Goal: Information Seeking & Learning: Learn about a topic

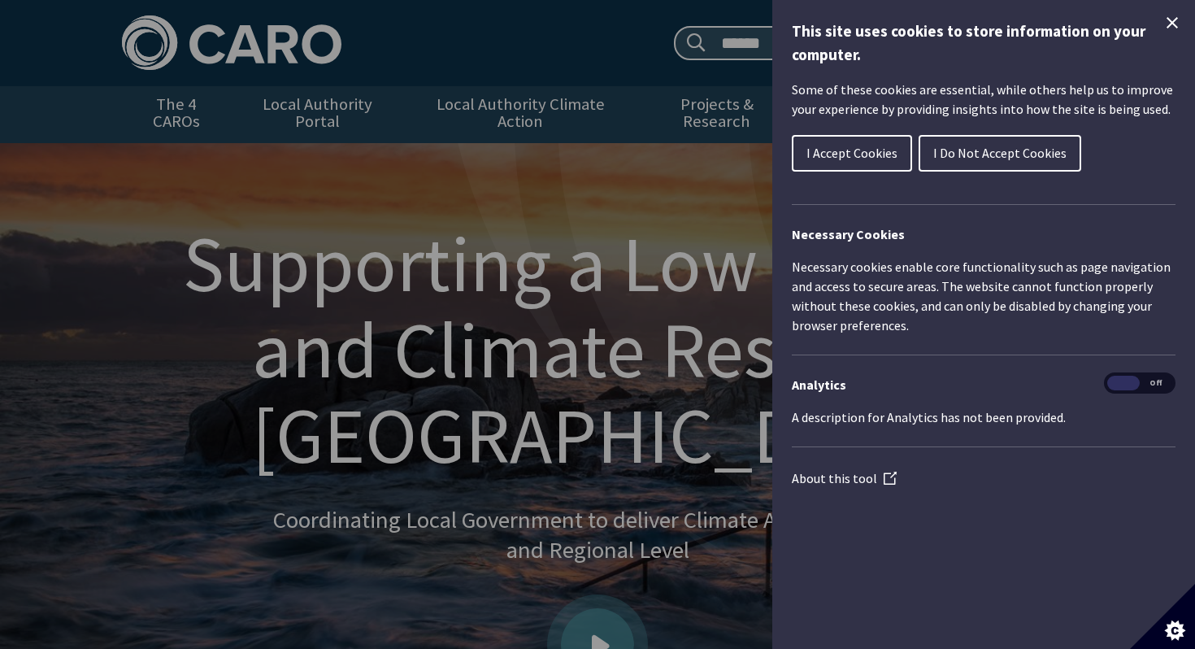
click at [1174, 21] on icon "Close Cookie Control" at bounding box center [1172, 22] width 11 height 11
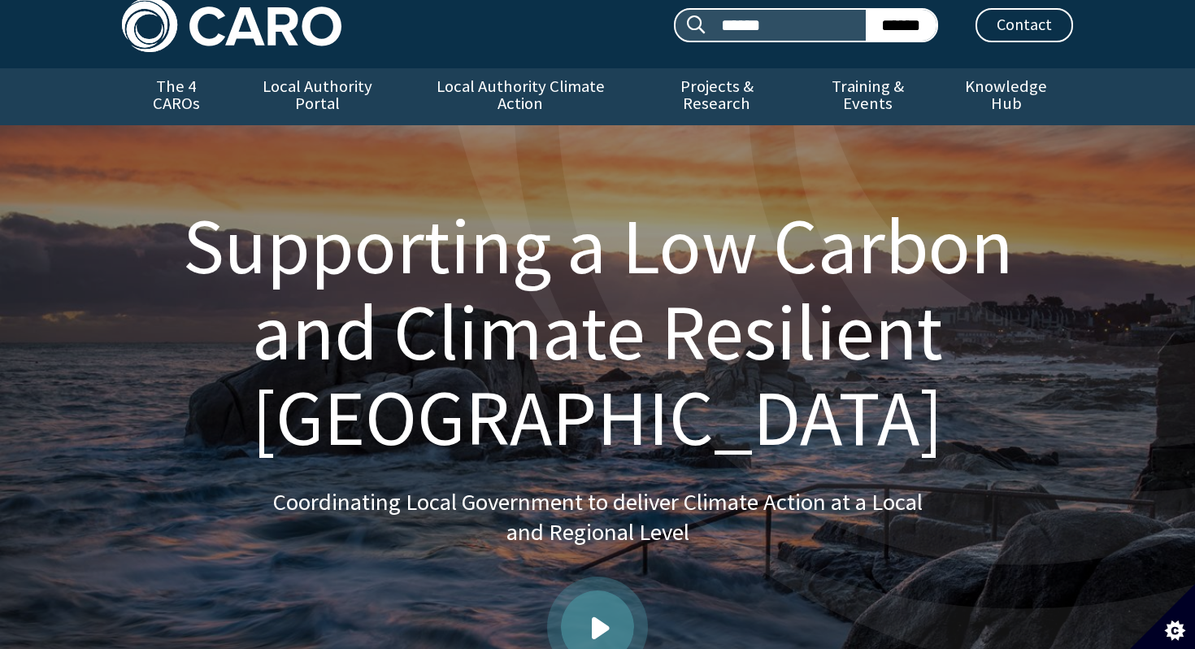
scroll to position [22, 0]
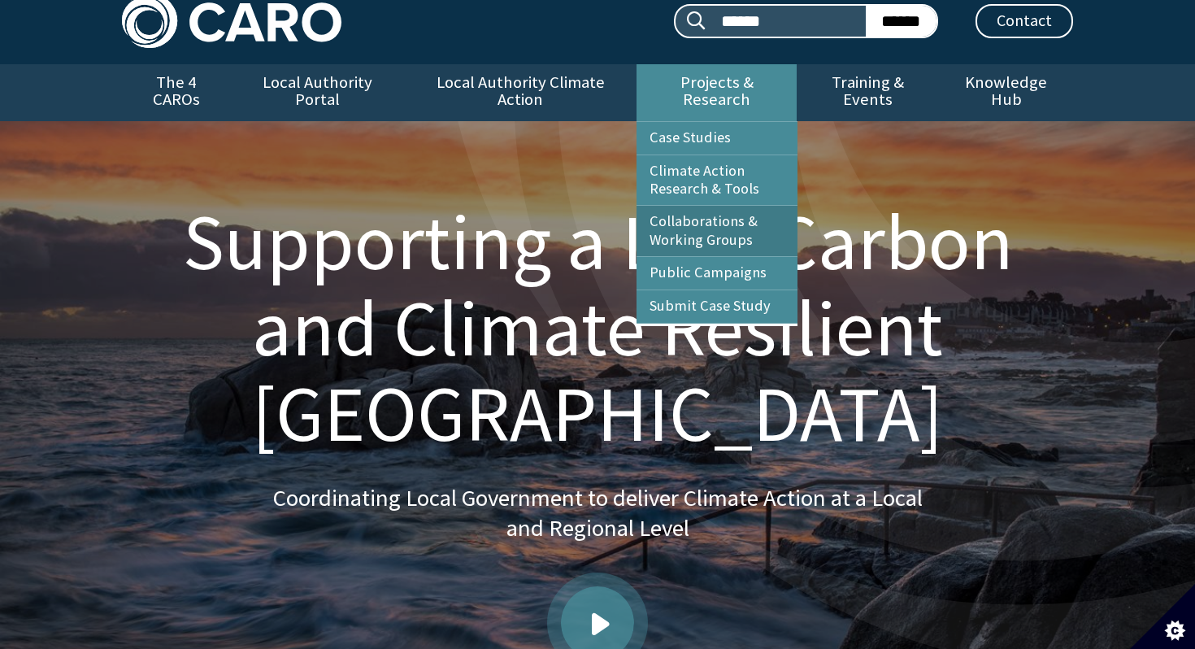
click at [741, 206] on link "Collaborations & Working Groups" at bounding box center [717, 231] width 161 height 50
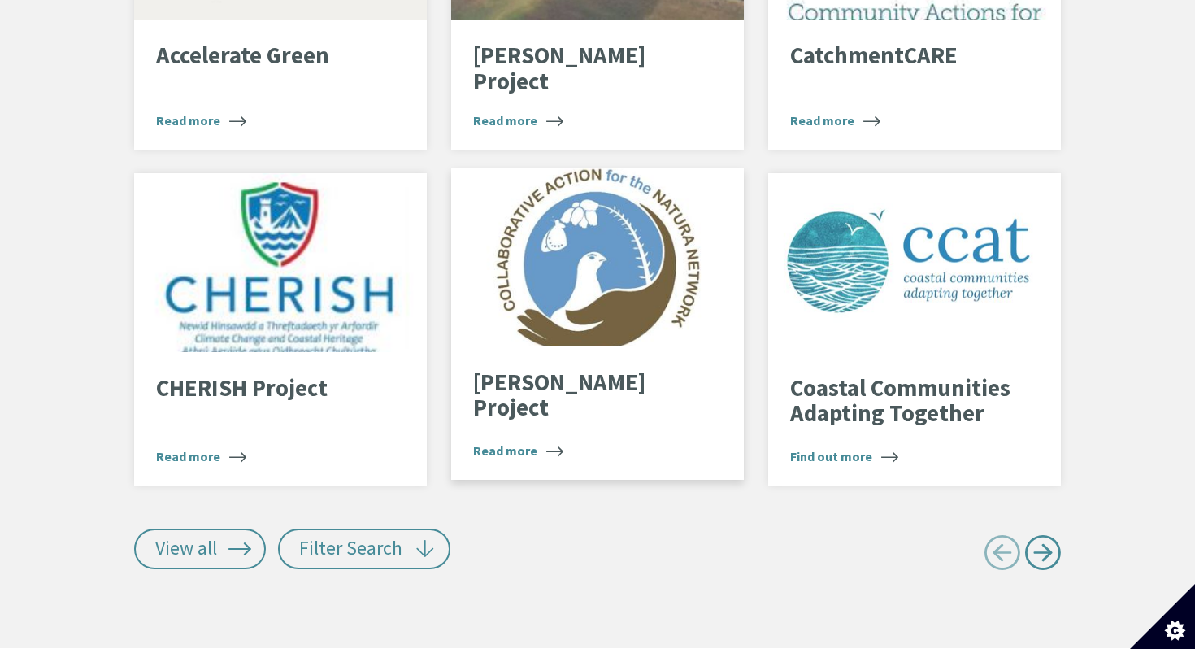
scroll to position [3371, 0]
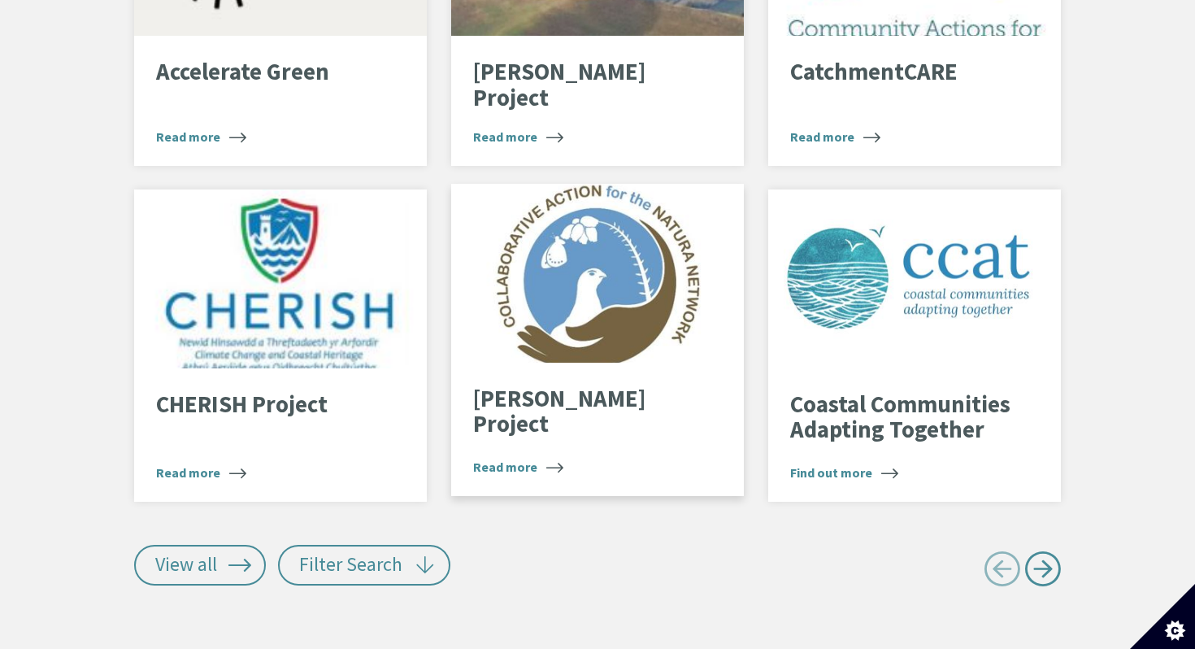
click at [517, 279] on div at bounding box center [597, 273] width 293 height 179
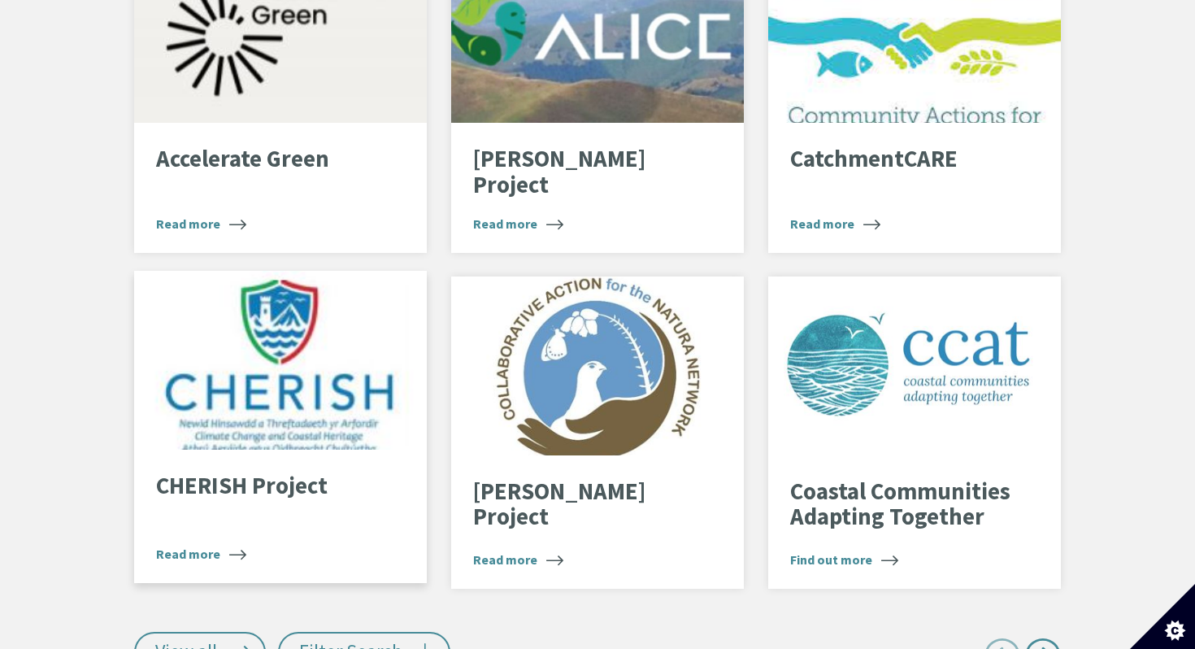
scroll to position [3285, 0]
click at [324, 326] on div at bounding box center [280, 359] width 293 height 179
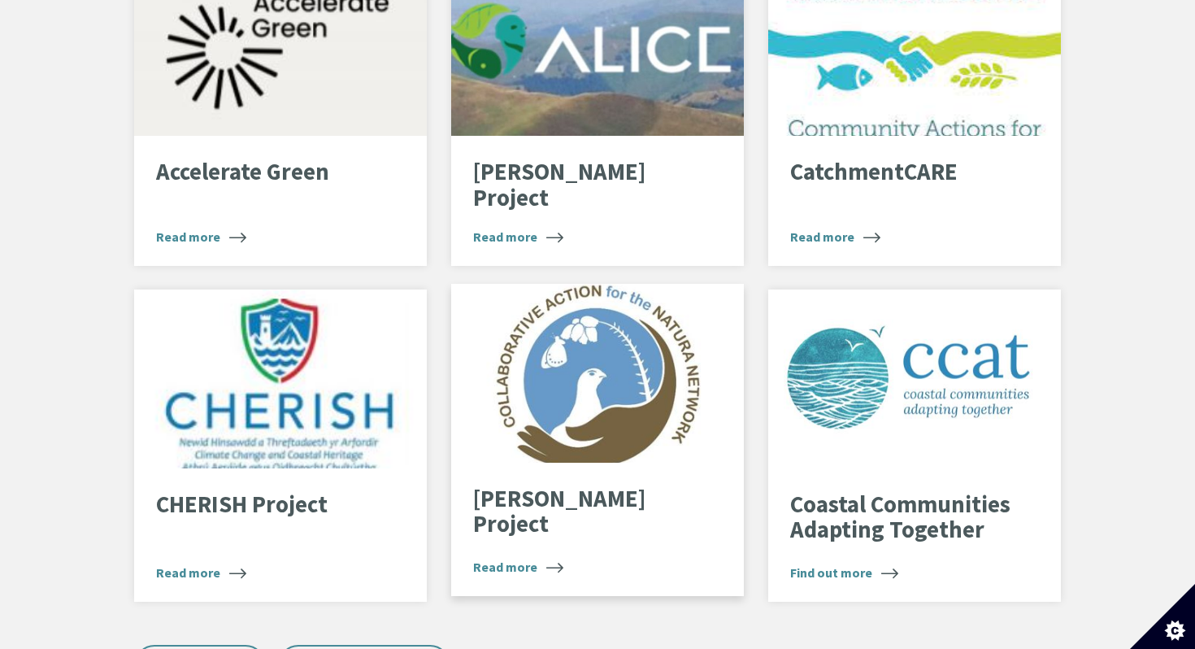
scroll to position [3270, 0]
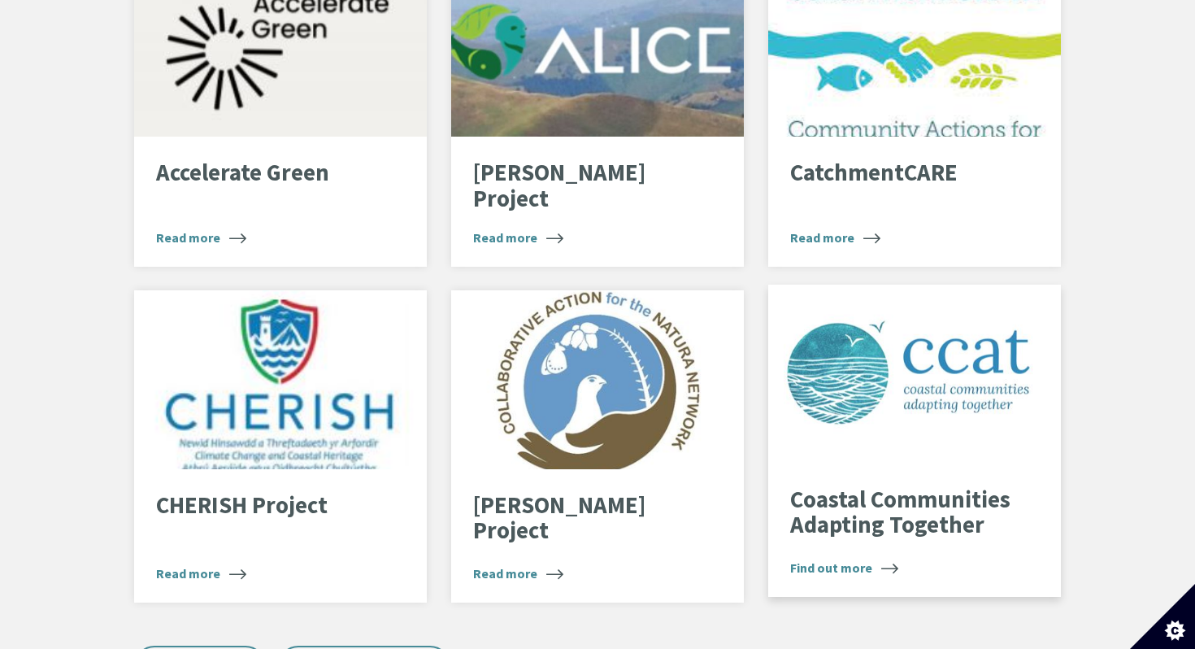
click at [828, 402] on div "ccat logo" at bounding box center [914, 374] width 293 height 179
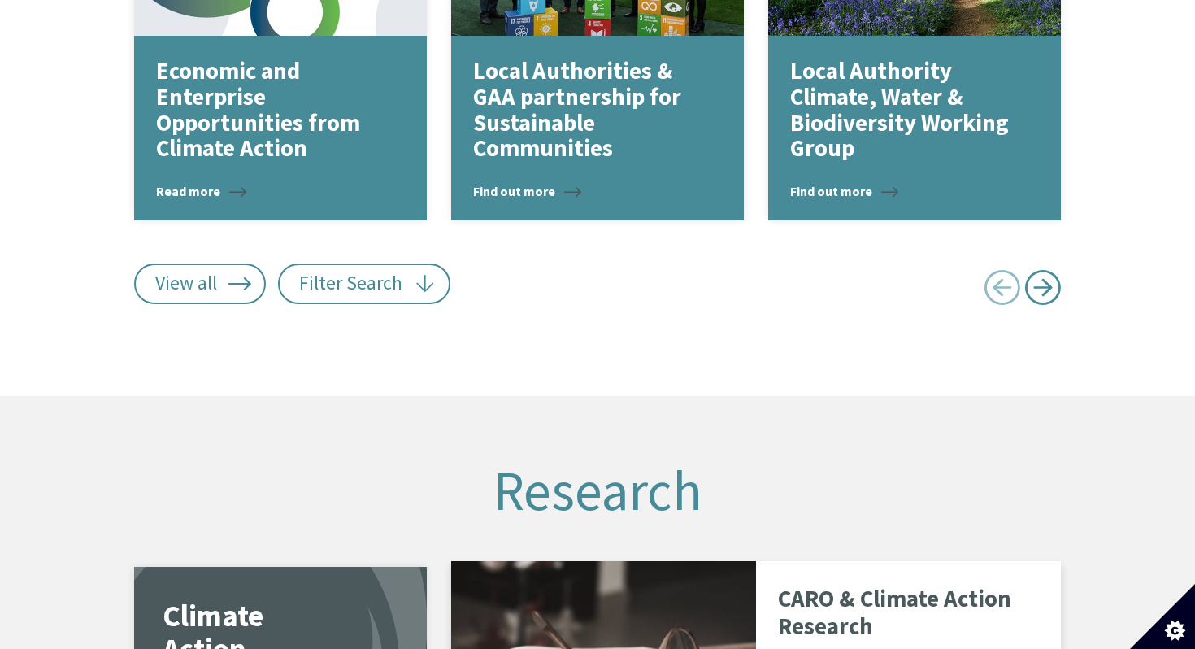
scroll to position [2593, 0]
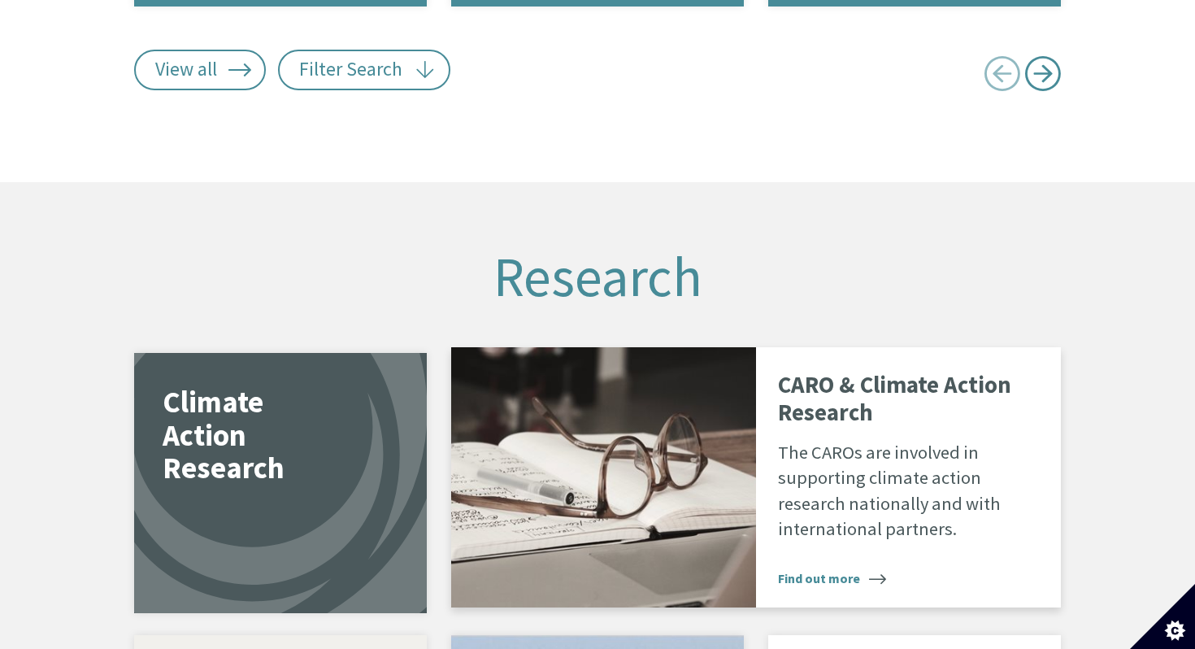
click at [821, 480] on p "The CAROs are involved in supporting climate action research nationally and wit…" at bounding box center [908, 491] width 261 height 102
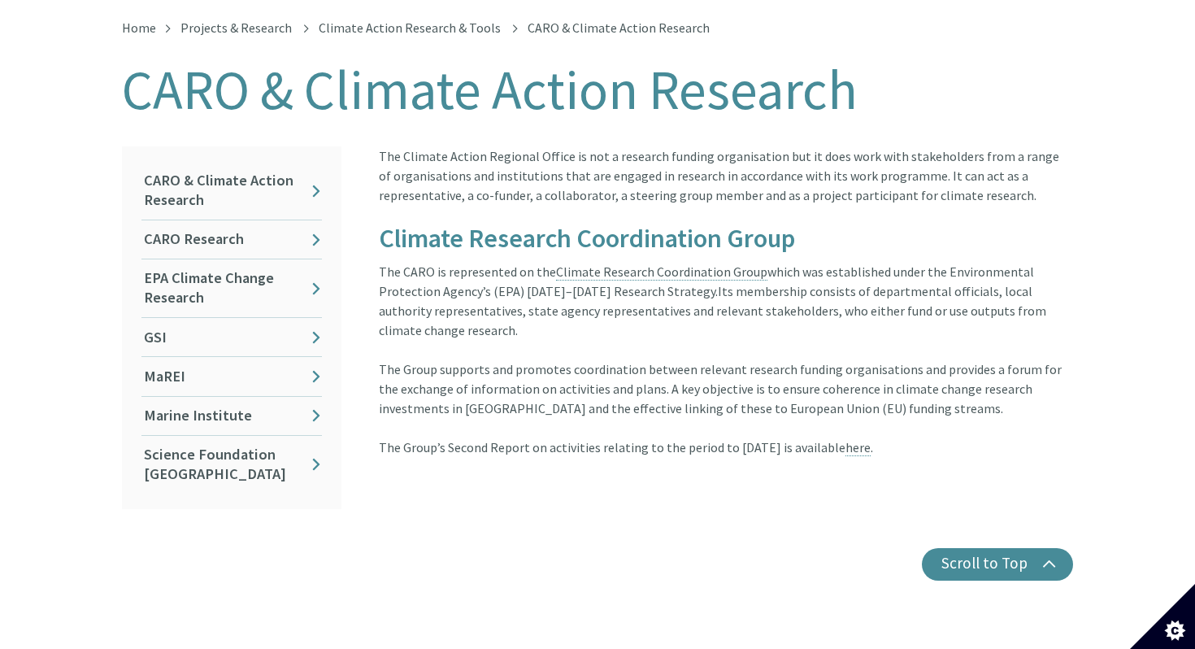
scroll to position [337, 0]
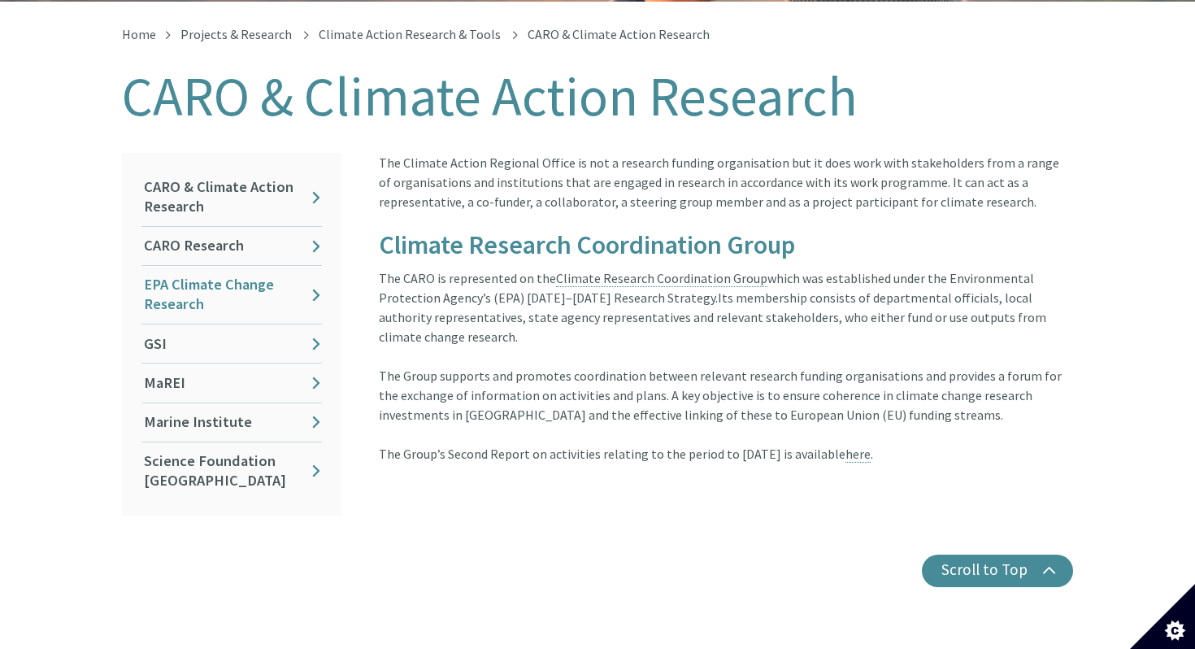
click at [262, 268] on link "EPA Climate Change Research" at bounding box center [231, 295] width 180 height 58
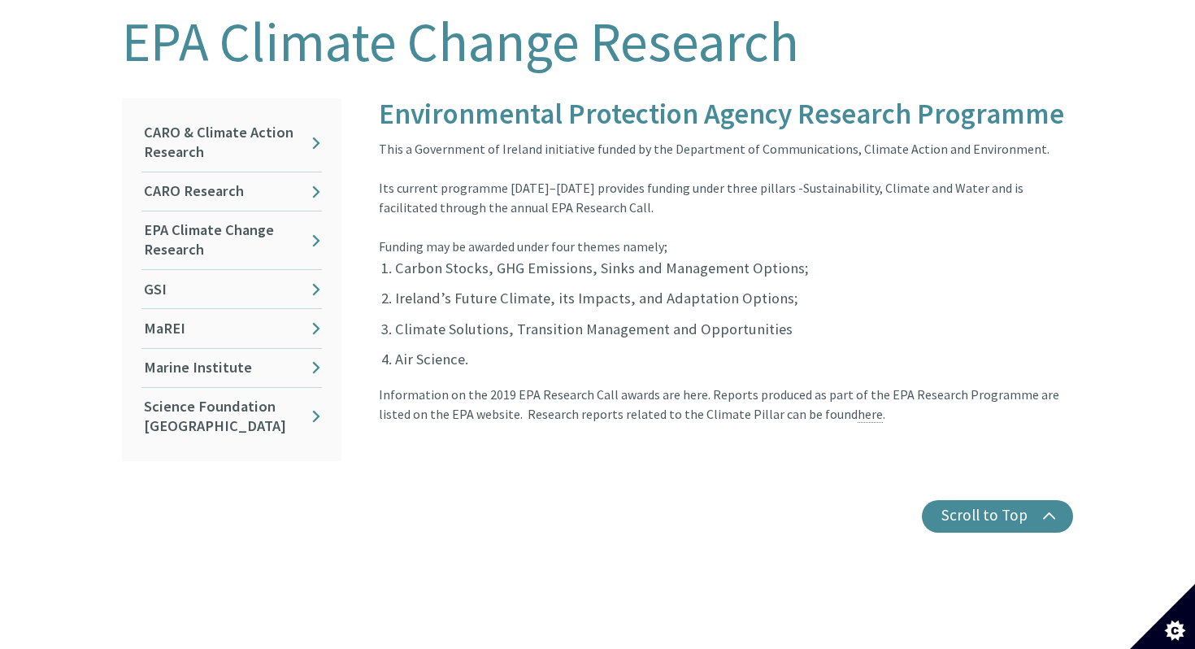
scroll to position [428, 0]
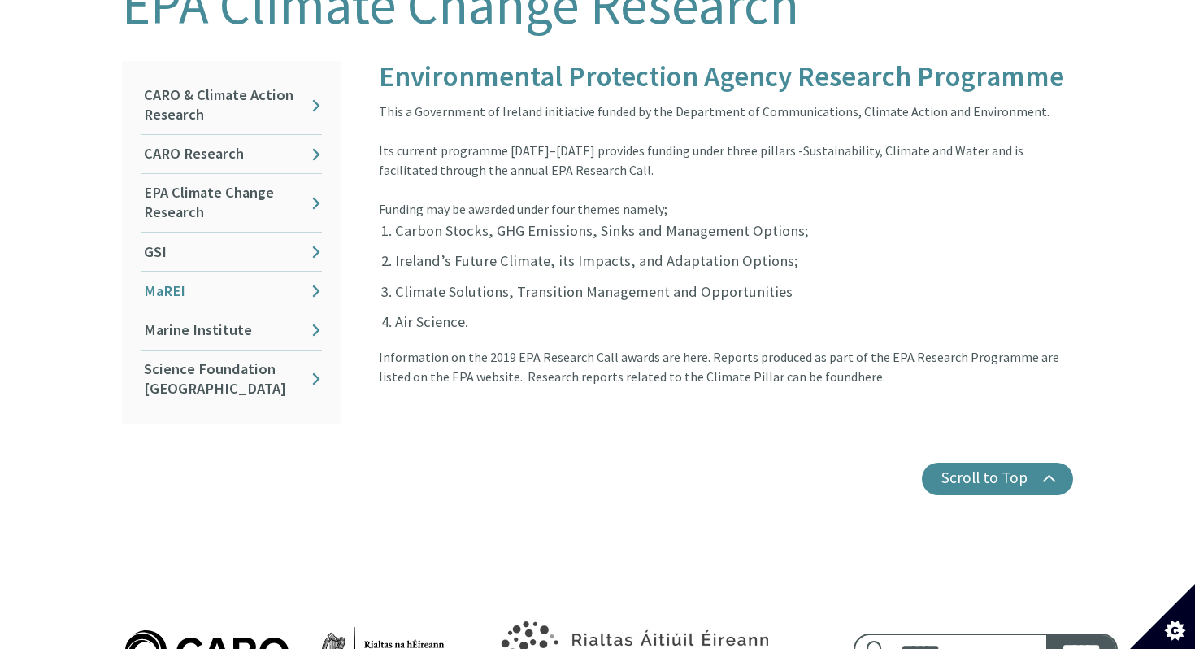
click at [249, 272] on link "MaREI" at bounding box center [231, 291] width 180 height 38
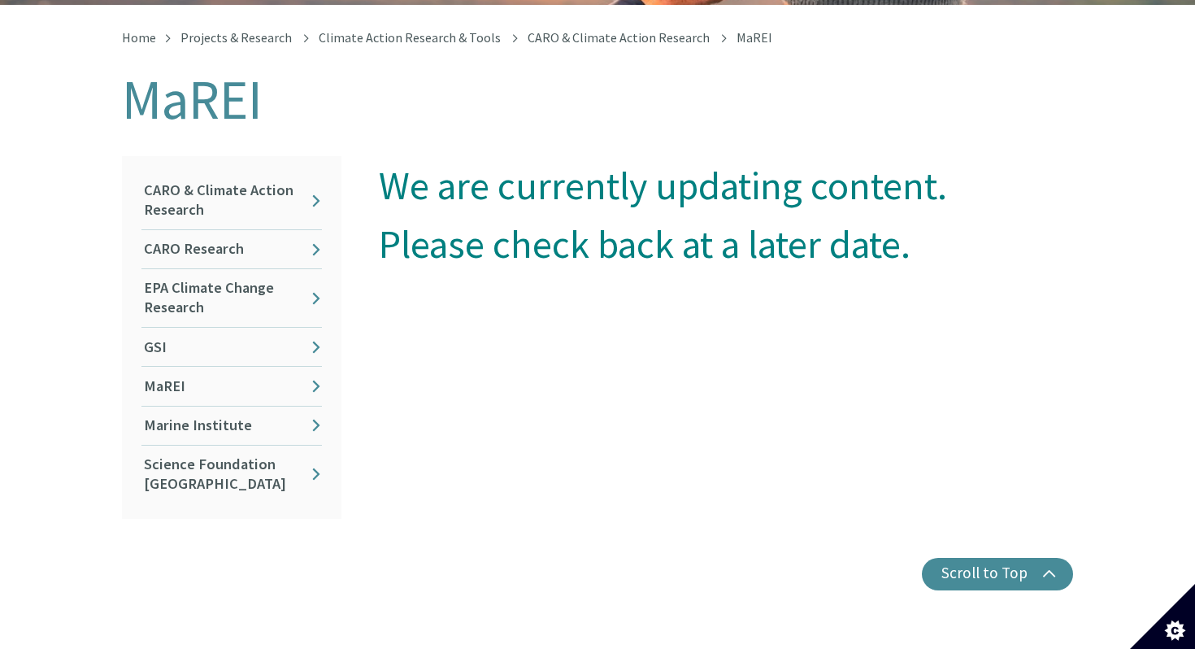
scroll to position [285, 0]
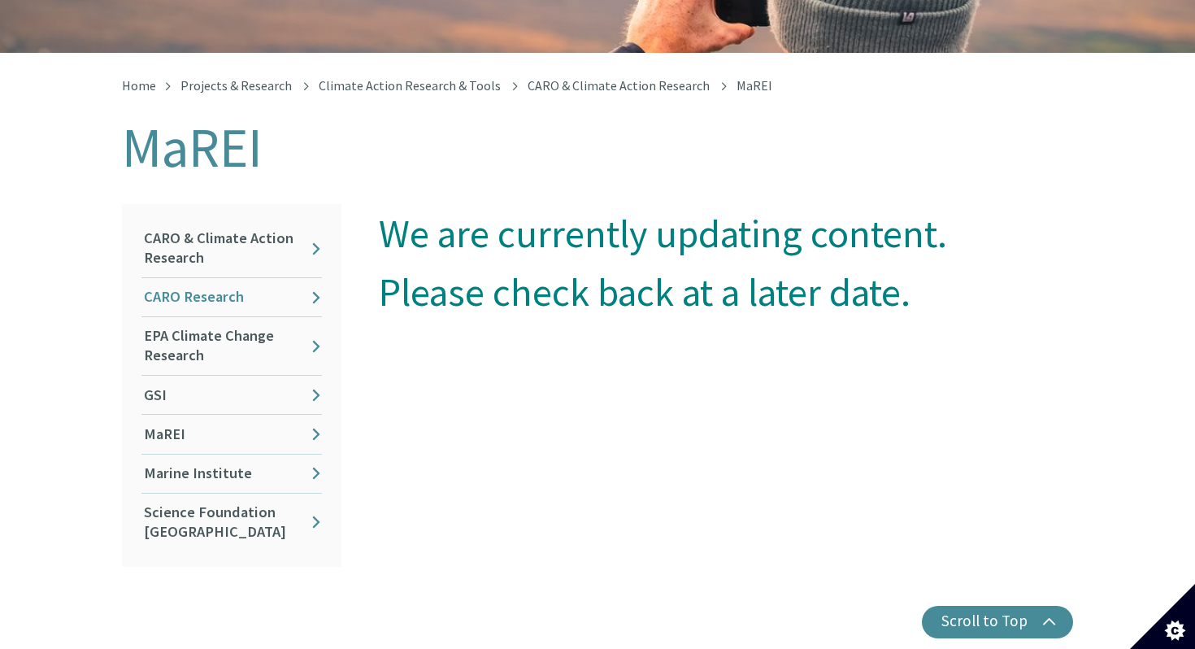
click at [249, 278] on link "CARO Research" at bounding box center [231, 297] width 180 height 38
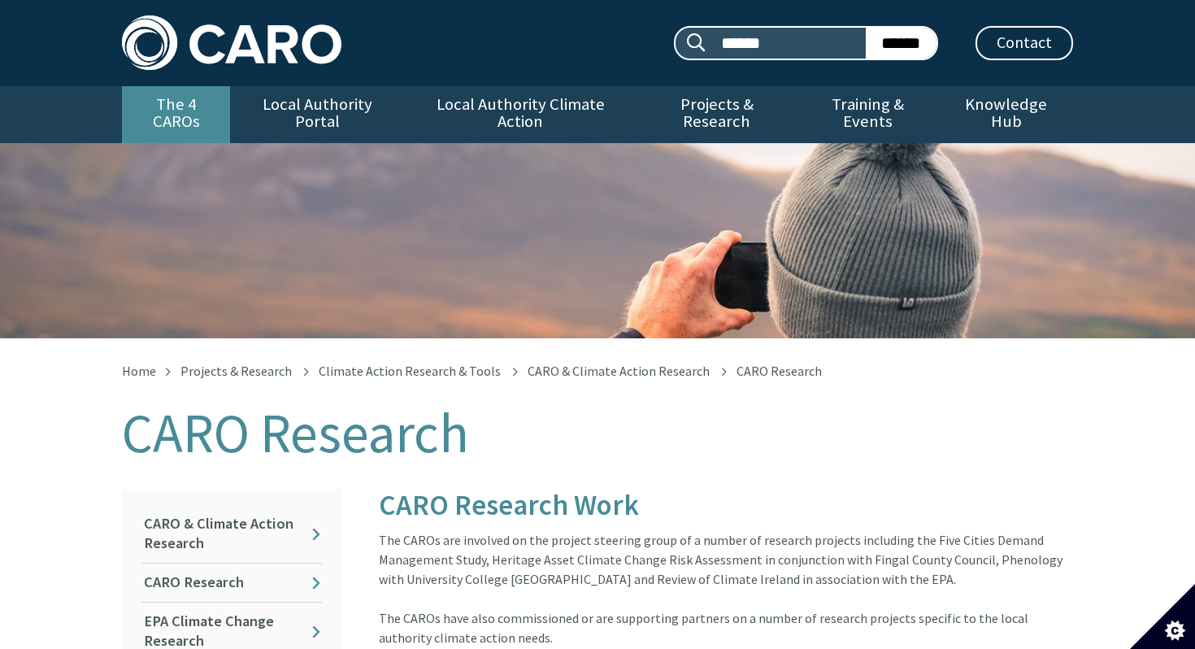
click at [193, 106] on link "The 4 CAROs" at bounding box center [176, 114] width 108 height 57
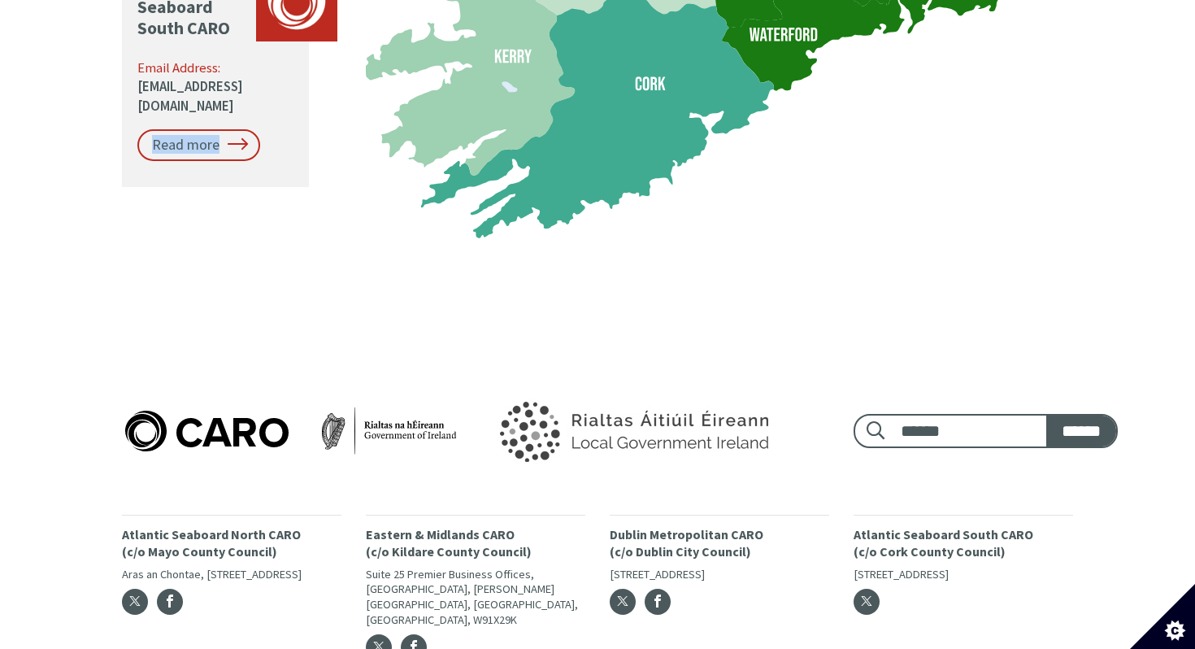
scroll to position [2200, 0]
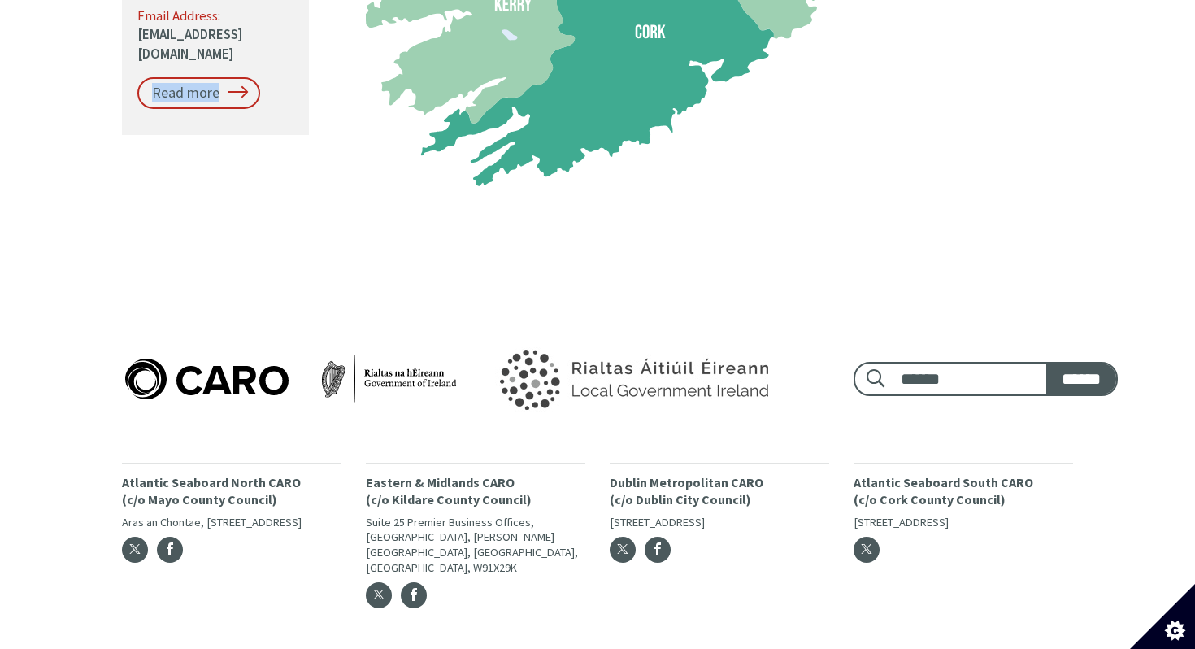
click at [270, 355] on img at bounding box center [291, 378] width 338 height 47
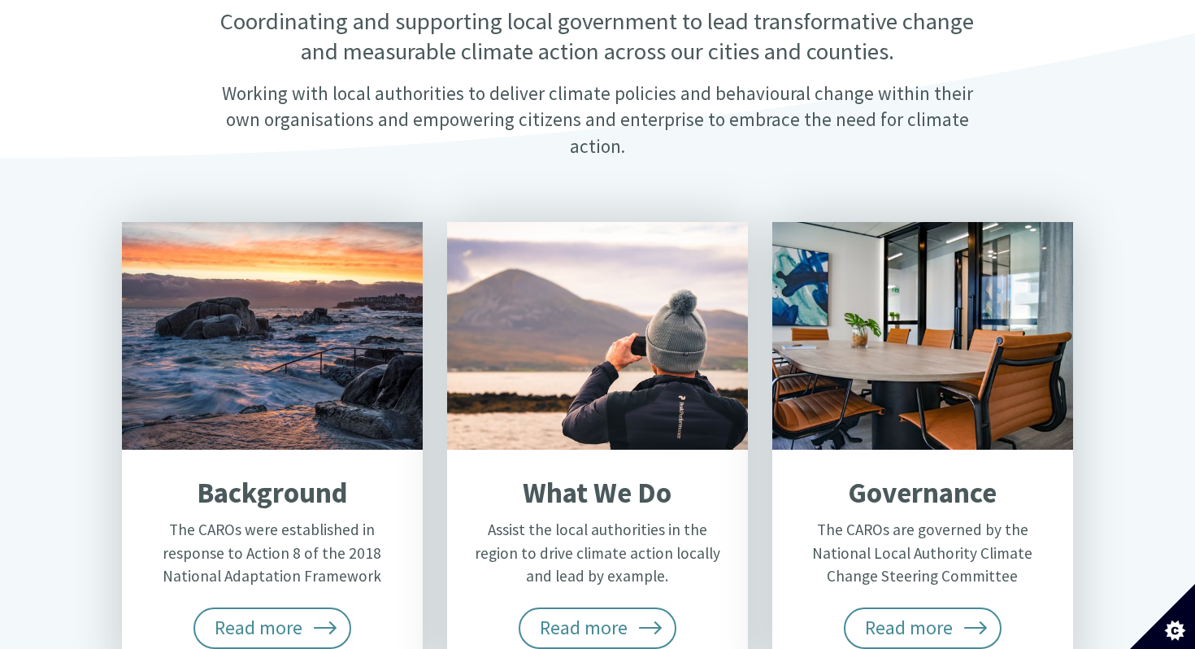
scroll to position [0, 0]
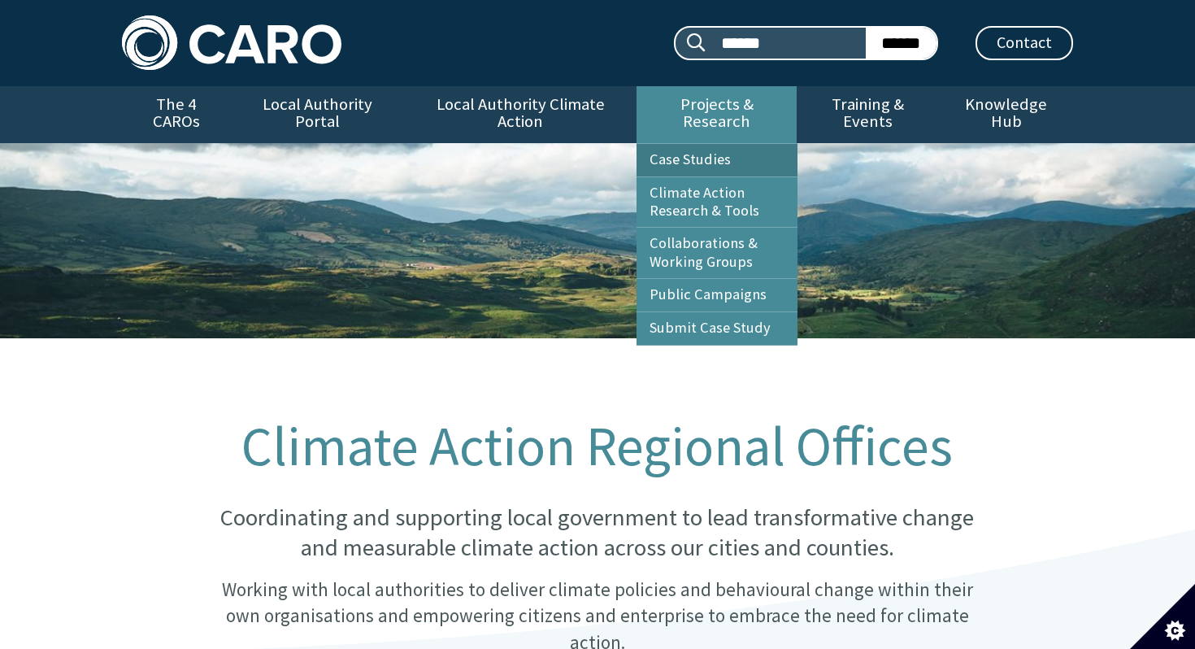
click at [693, 145] on link "Case Studies" at bounding box center [717, 160] width 161 height 33
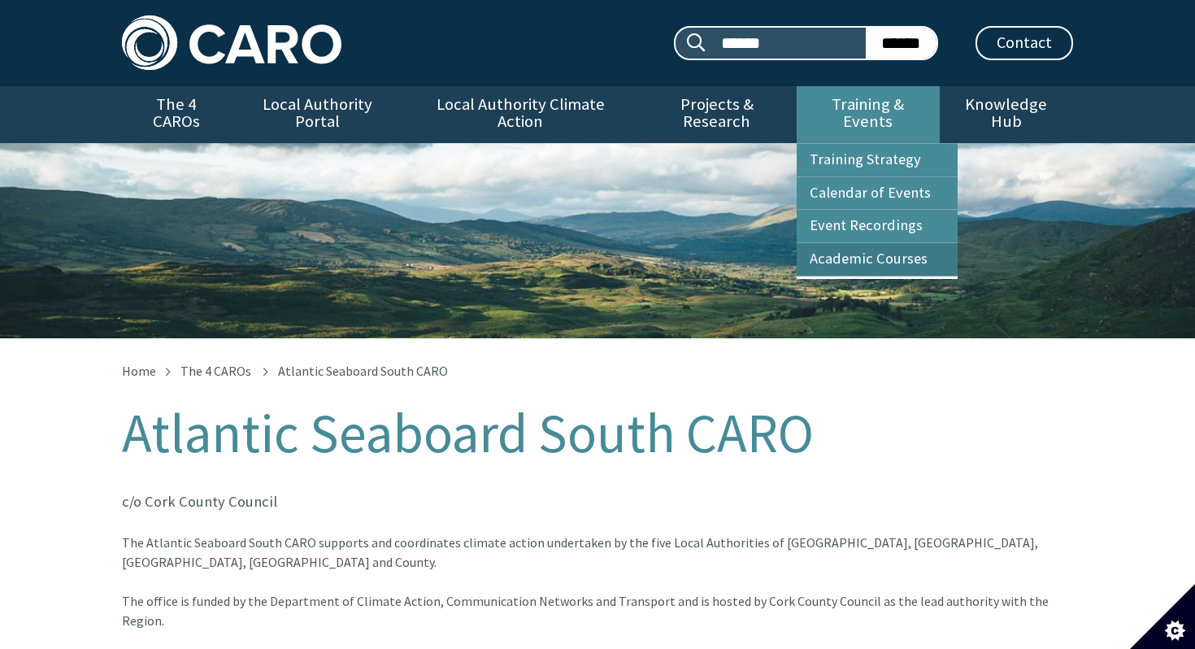
click at [836, 246] on link "Academic Courses" at bounding box center [877, 259] width 161 height 33
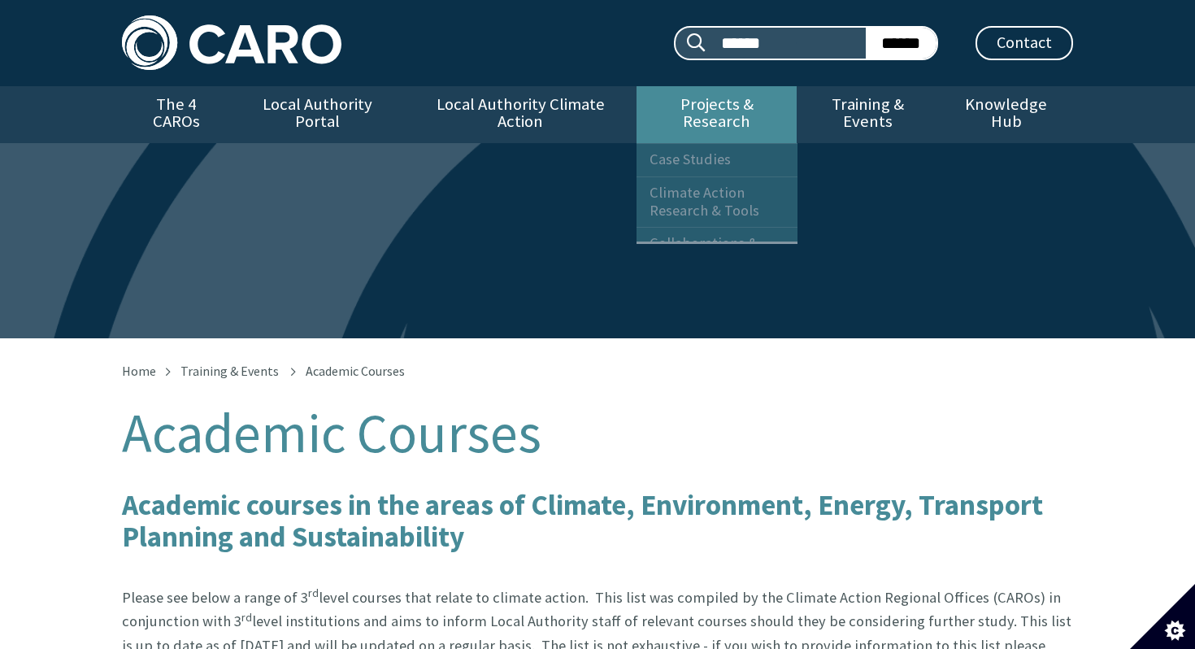
click at [691, 111] on link "Projects & Research" at bounding box center [717, 114] width 161 height 57
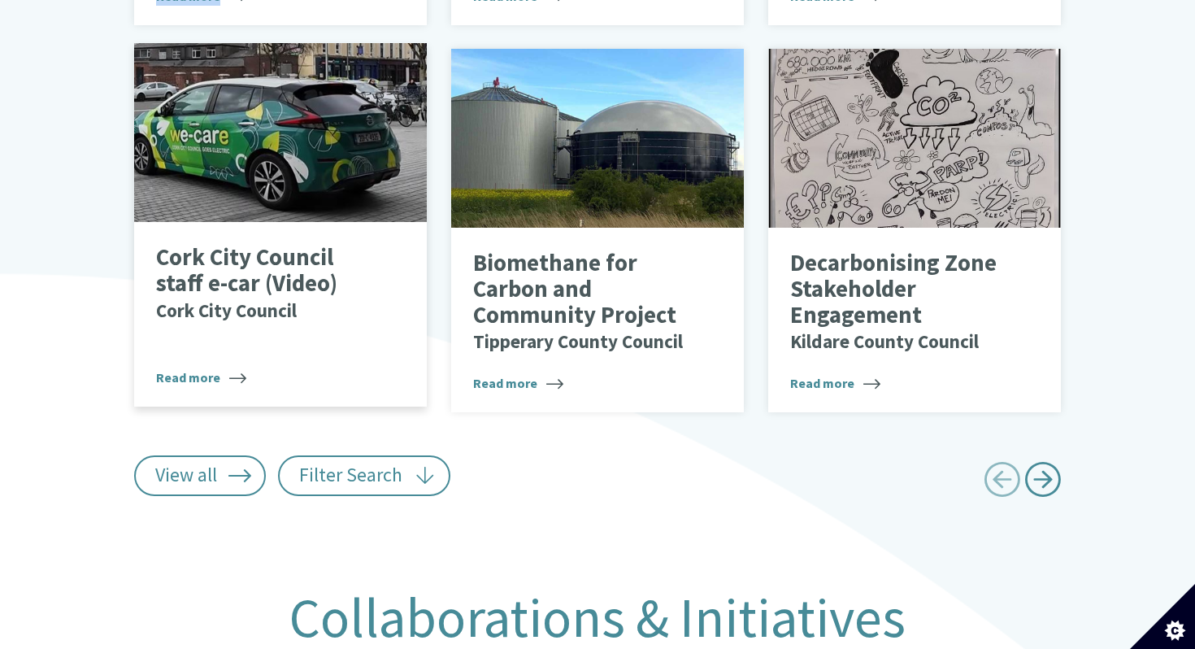
scroll to position [1193, 0]
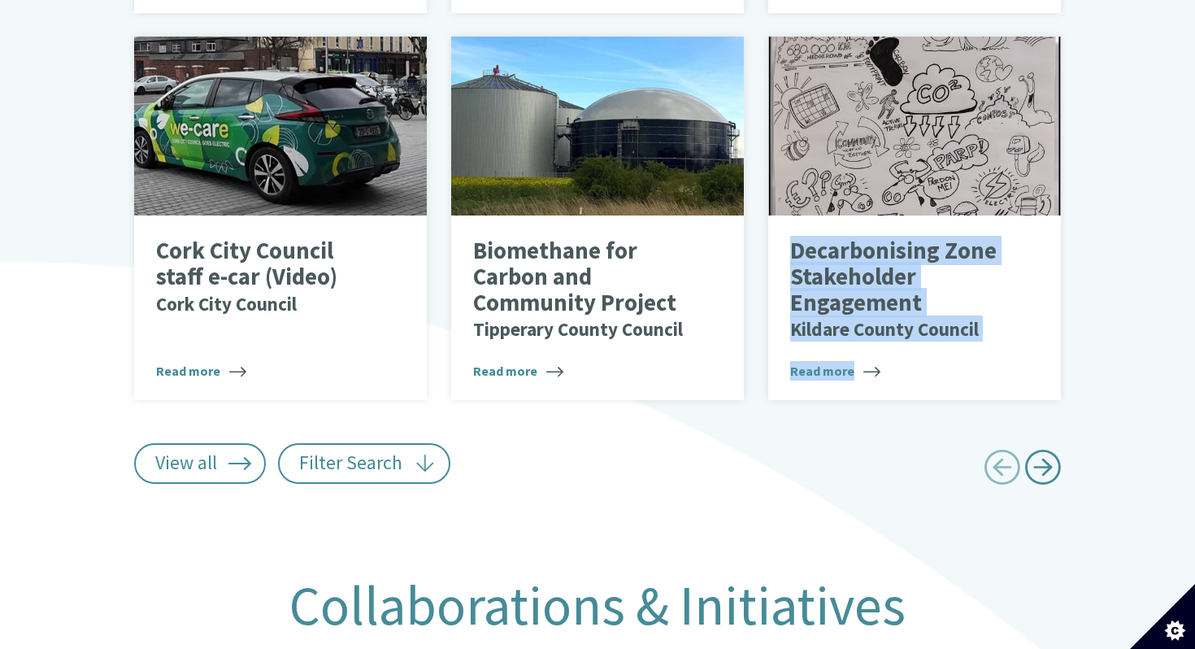
click at [1050, 452] on span "Next page" at bounding box center [1042, 467] width 37 height 37
type input "******"
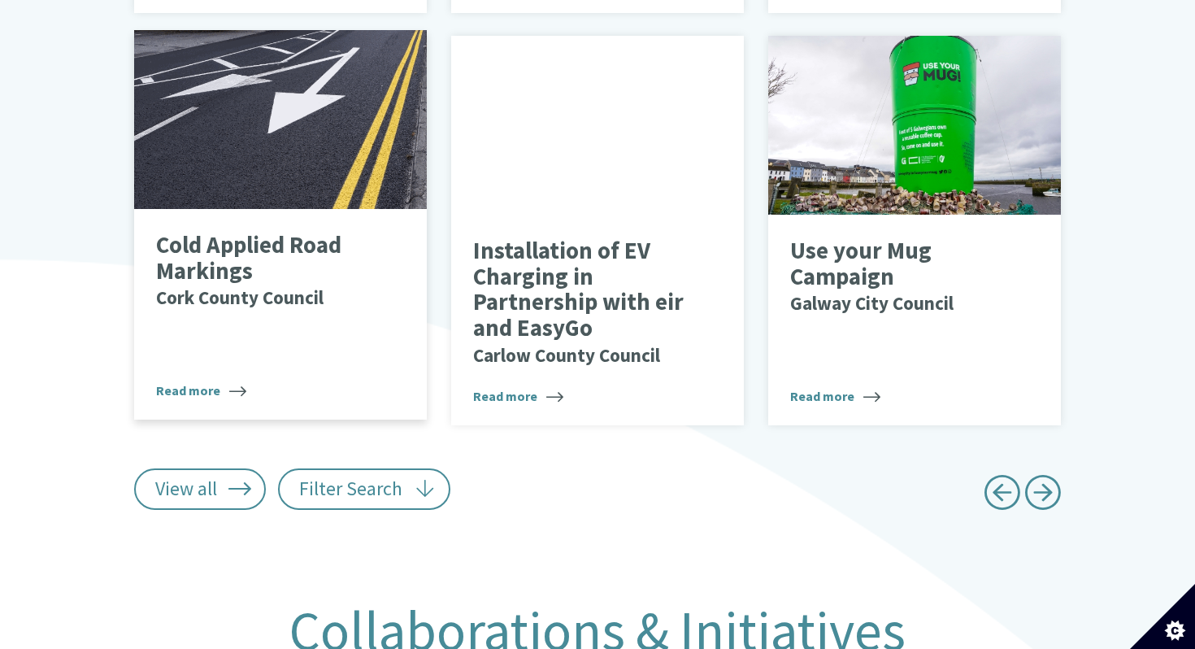
scroll to position [1222, 0]
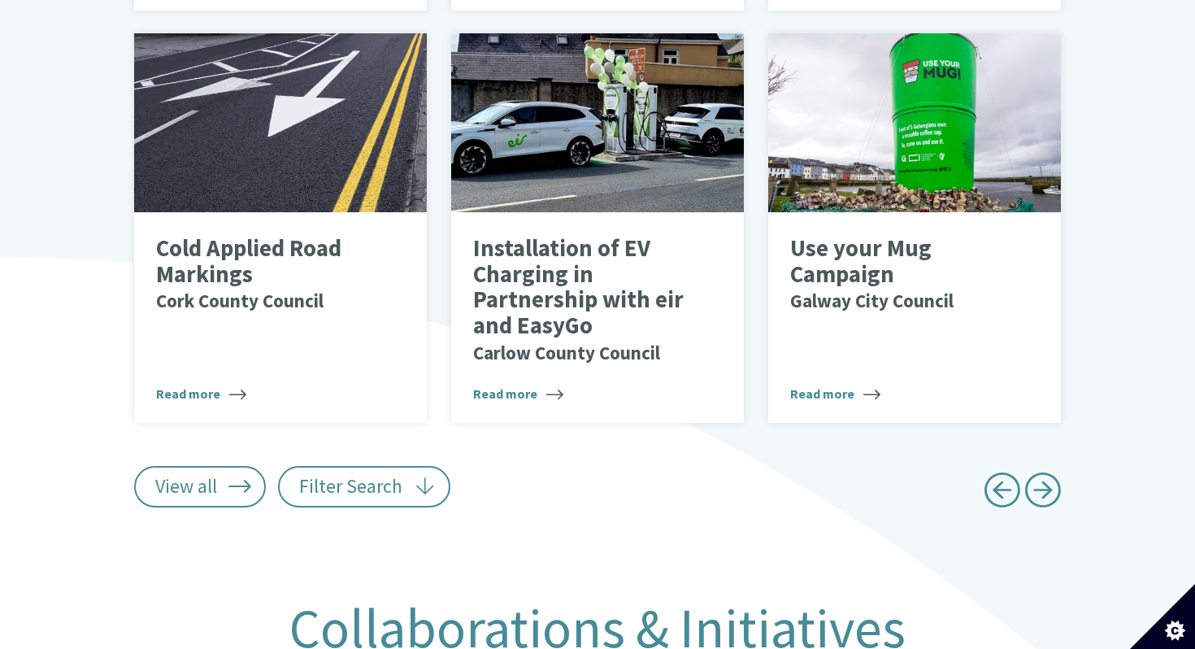
click at [1036, 471] on span "Next page" at bounding box center [1042, 489] width 37 height 37
type input "******"
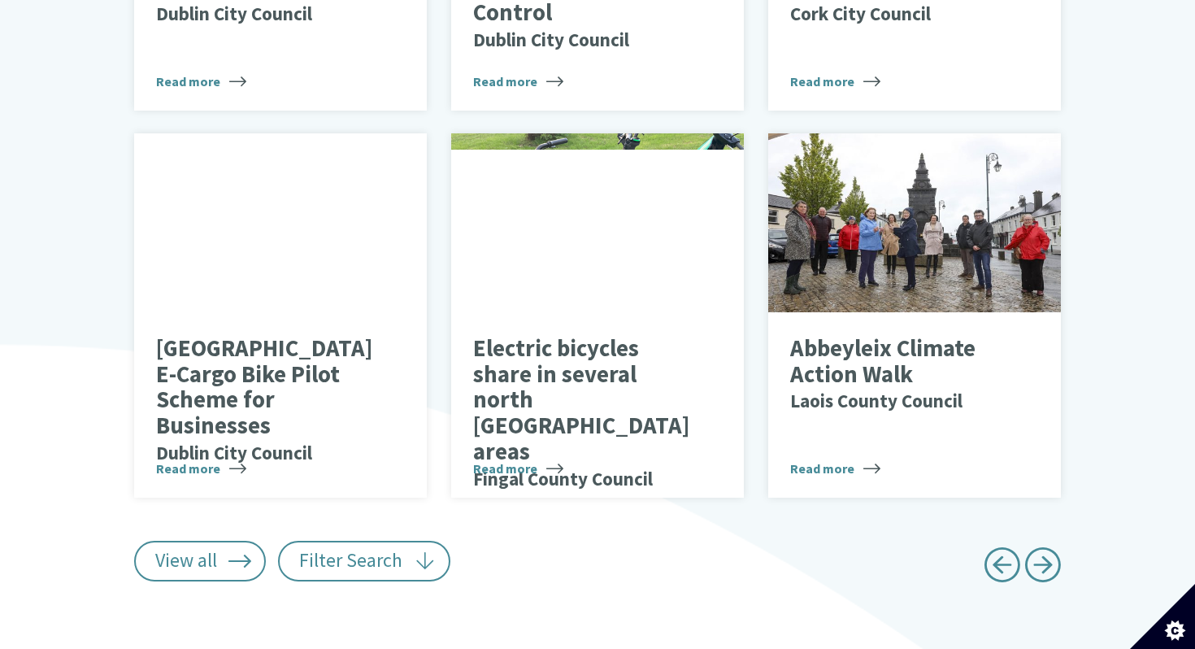
scroll to position [1138, 0]
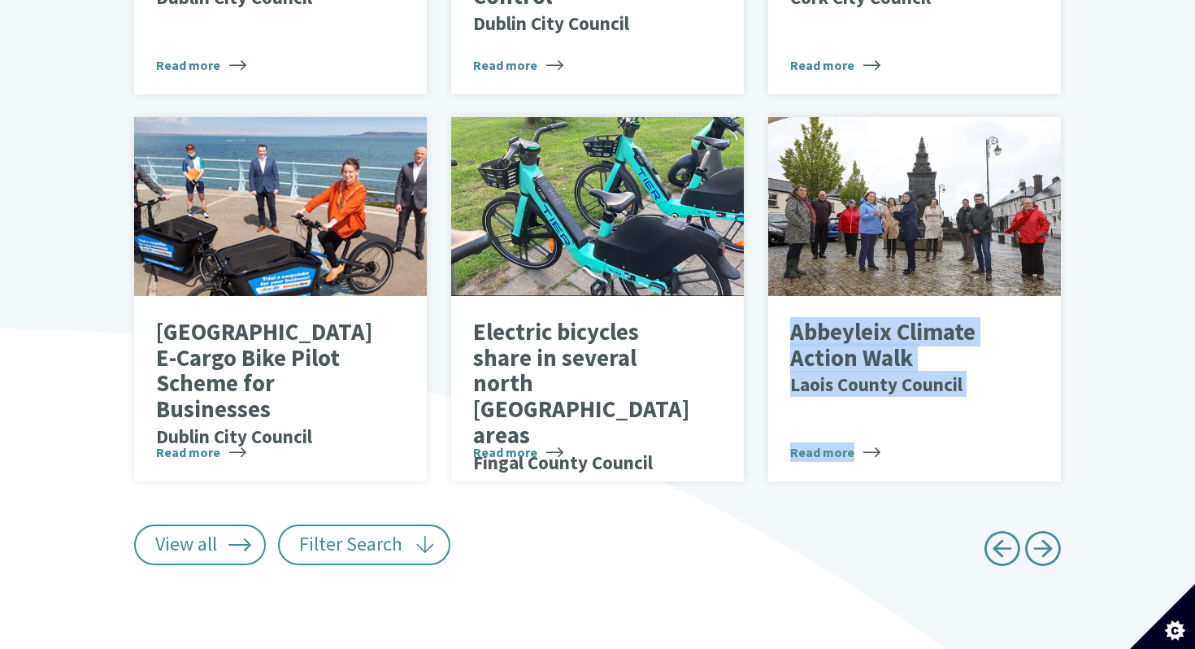
click at [1036, 530] on span "Next page" at bounding box center [1042, 548] width 37 height 37
type input "******"
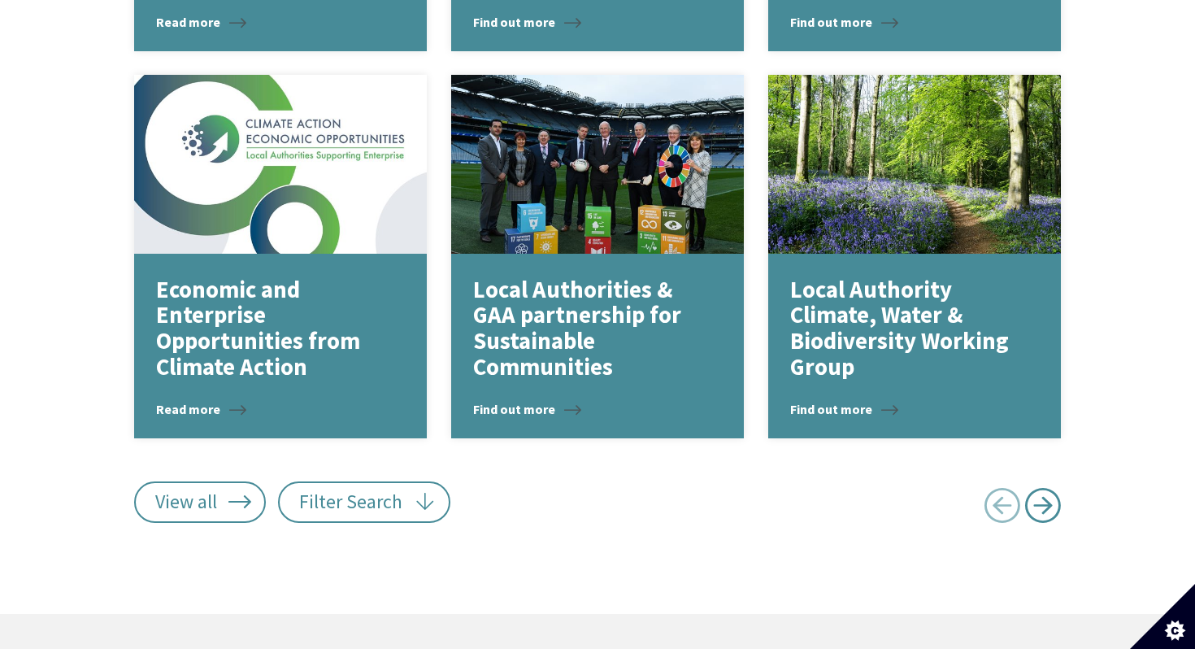
scroll to position [2138, 0]
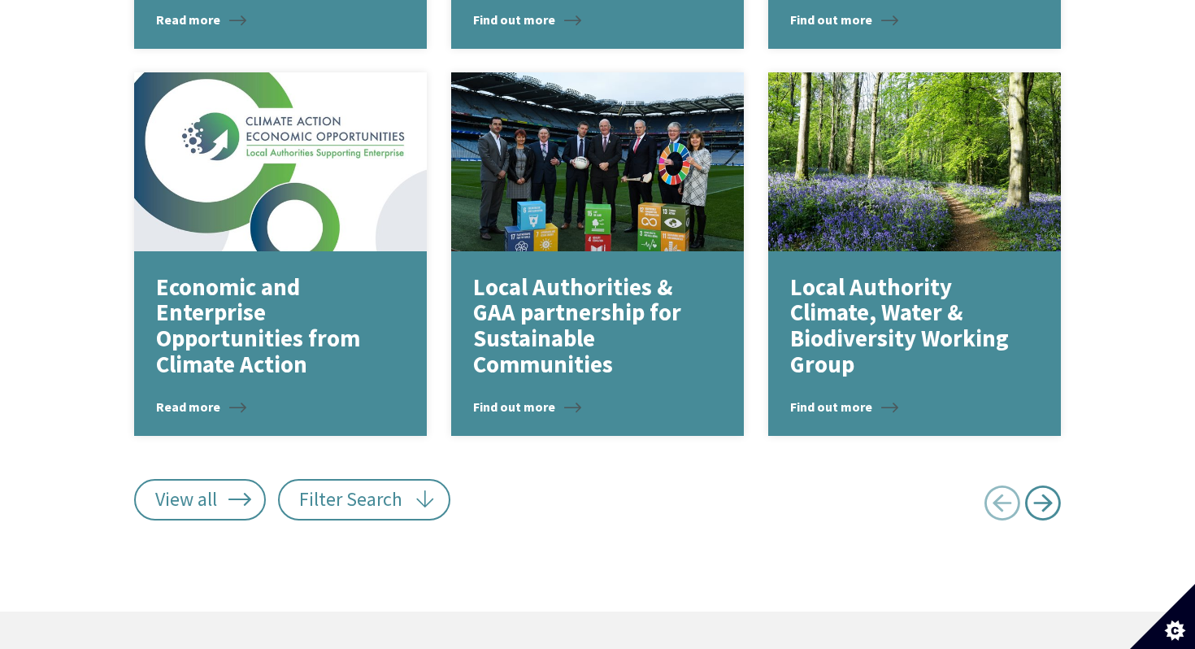
click at [1039, 494] on span "Next page" at bounding box center [1042, 502] width 37 height 37
type input "******"
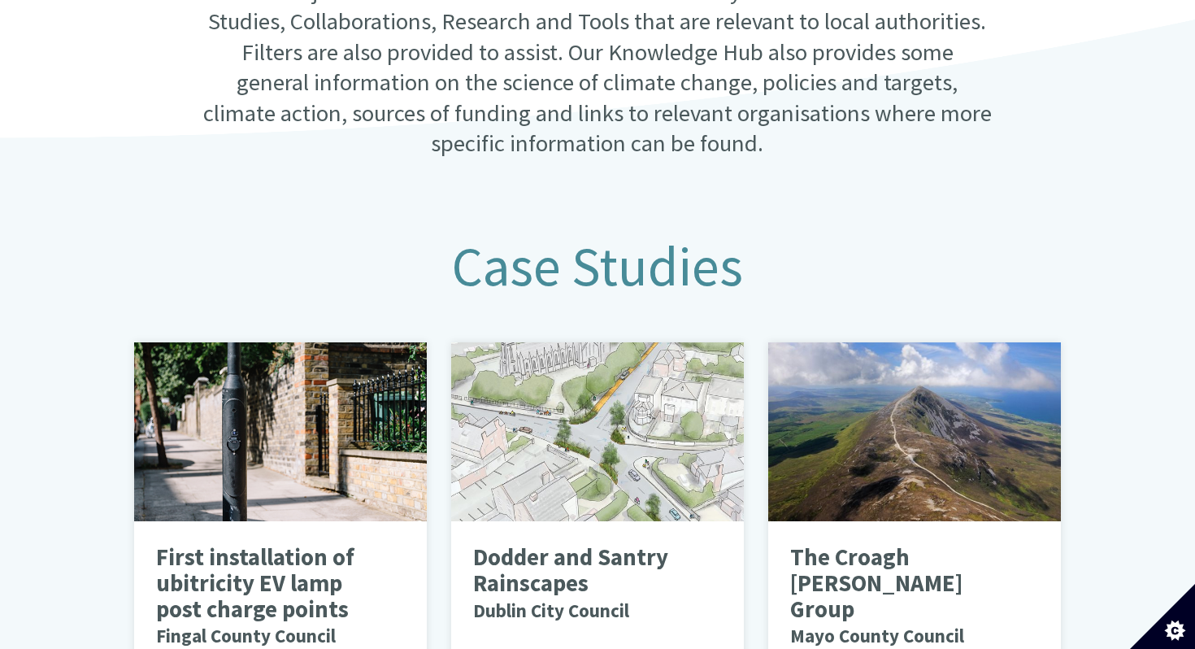
scroll to position [0, 0]
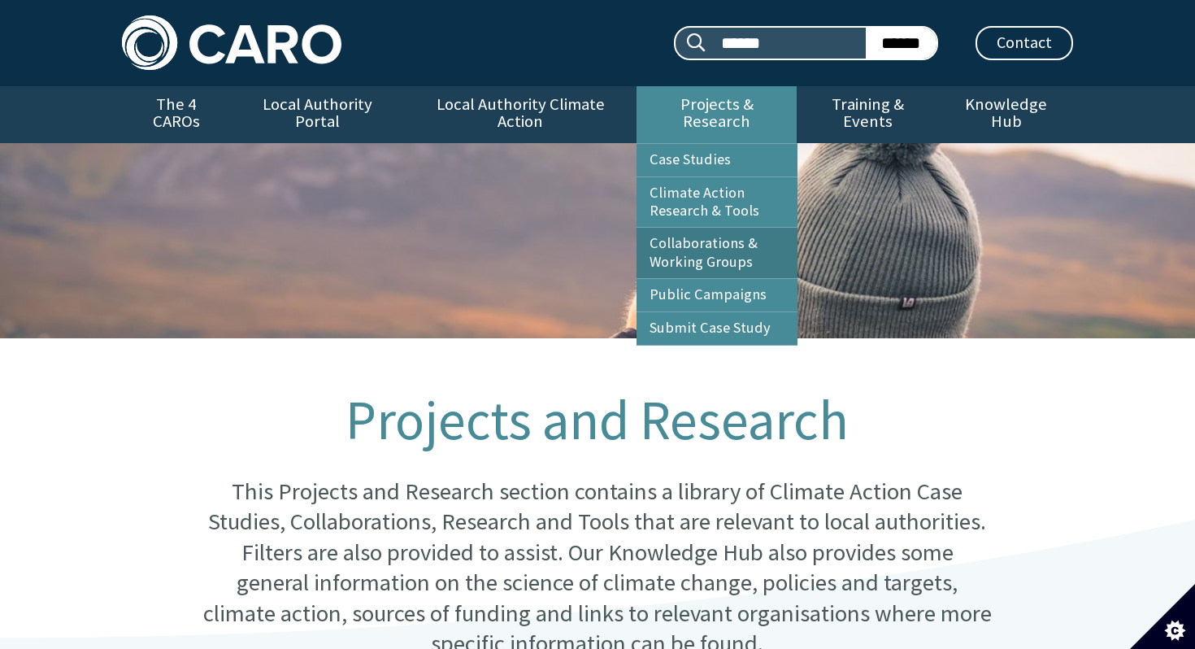
click at [700, 228] on link "Collaborations & Working Groups" at bounding box center [717, 253] width 161 height 50
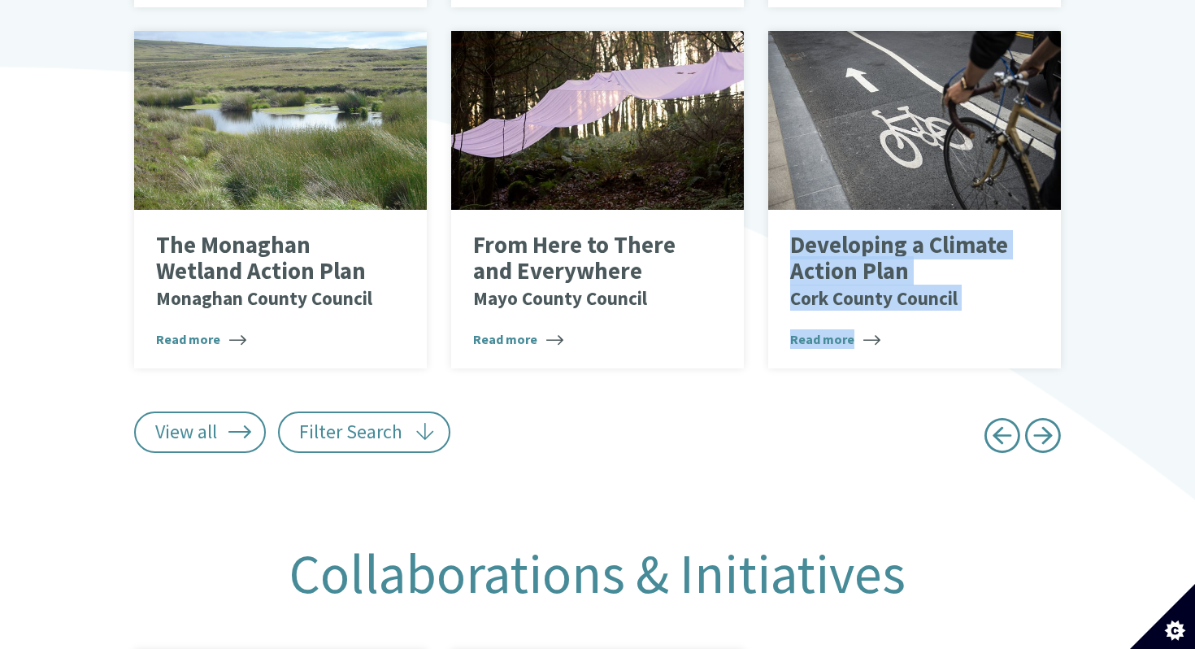
scroll to position [1385, 0]
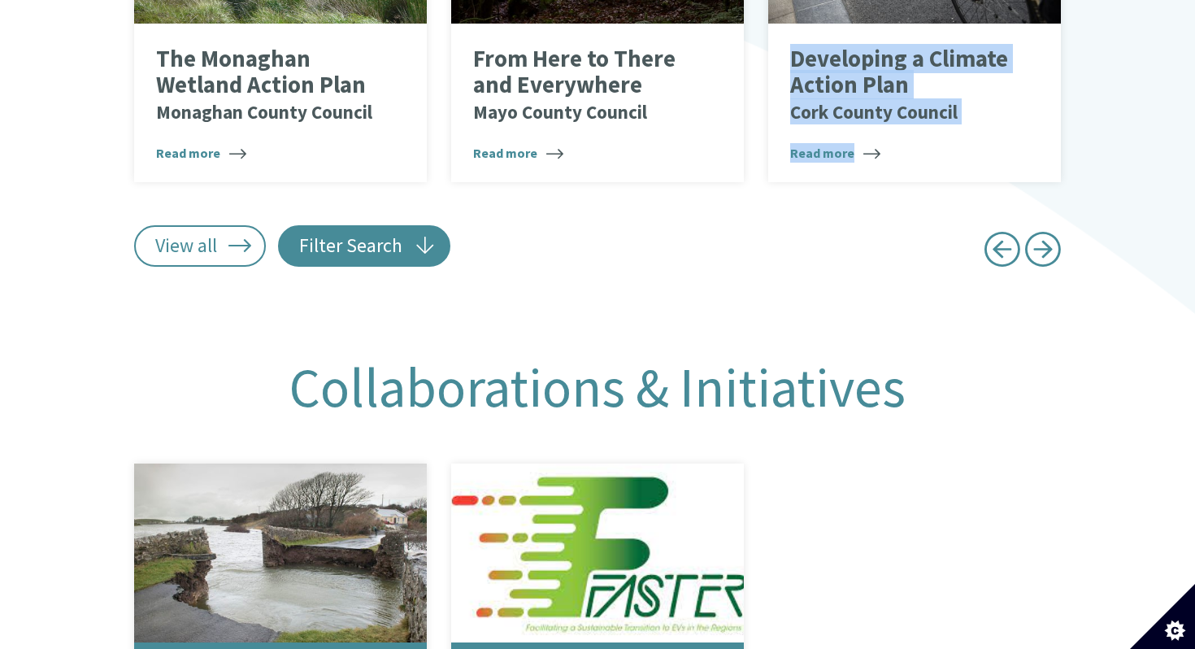
click at [392, 225] on button "Filter Search" at bounding box center [364, 245] width 173 height 41
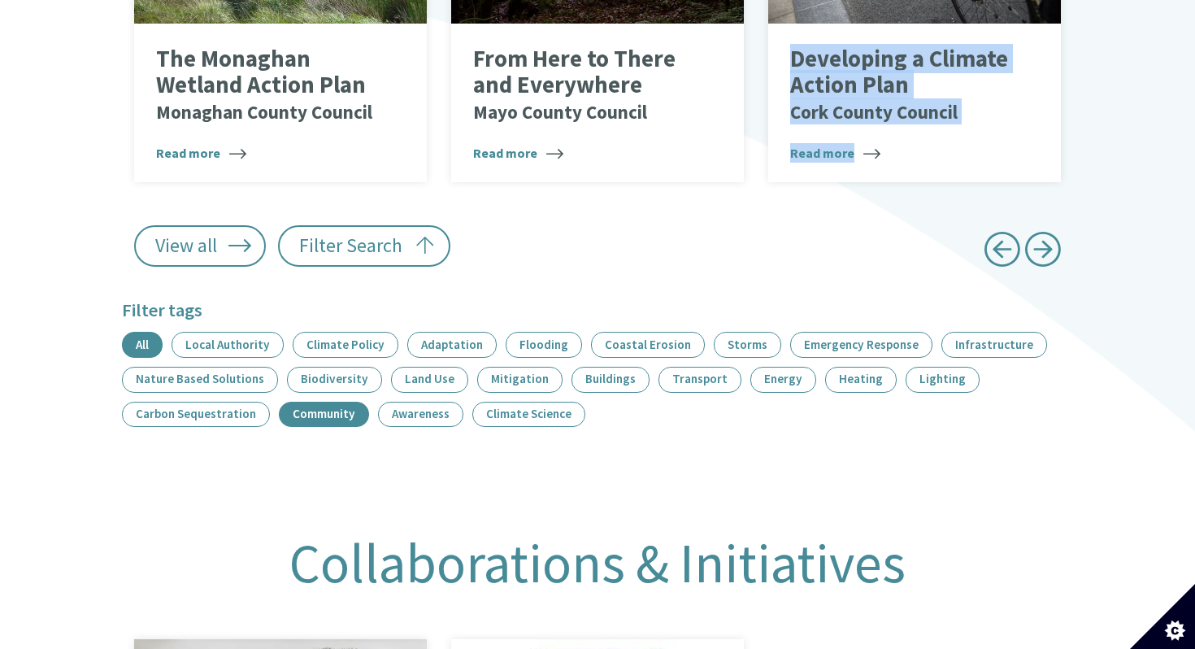
click at [331, 402] on link "Community" at bounding box center [324, 415] width 90 height 26
type input "******"
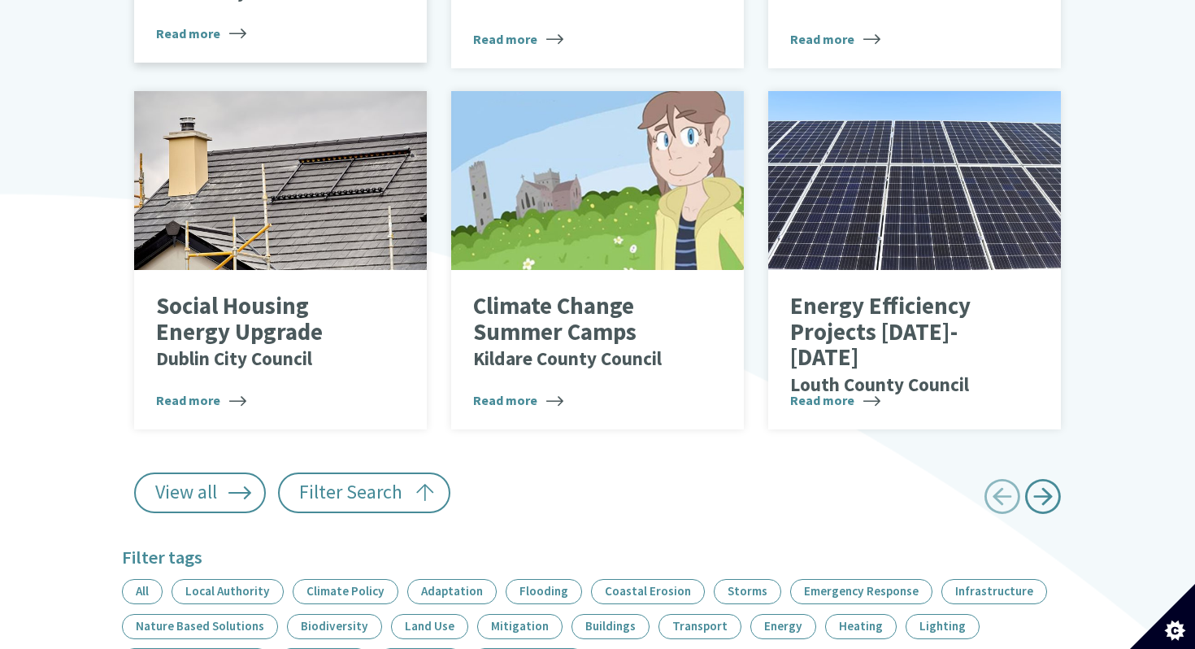
scroll to position [1202, 0]
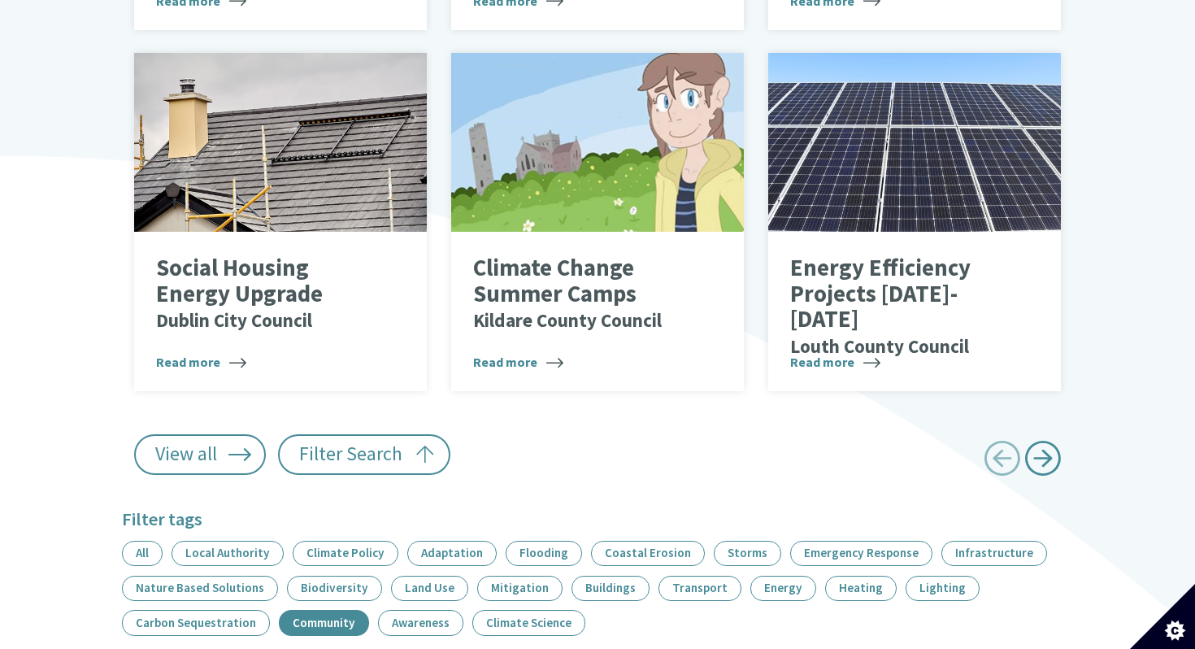
click at [1052, 440] on span "Next page" at bounding box center [1042, 458] width 37 height 37
type input "******"
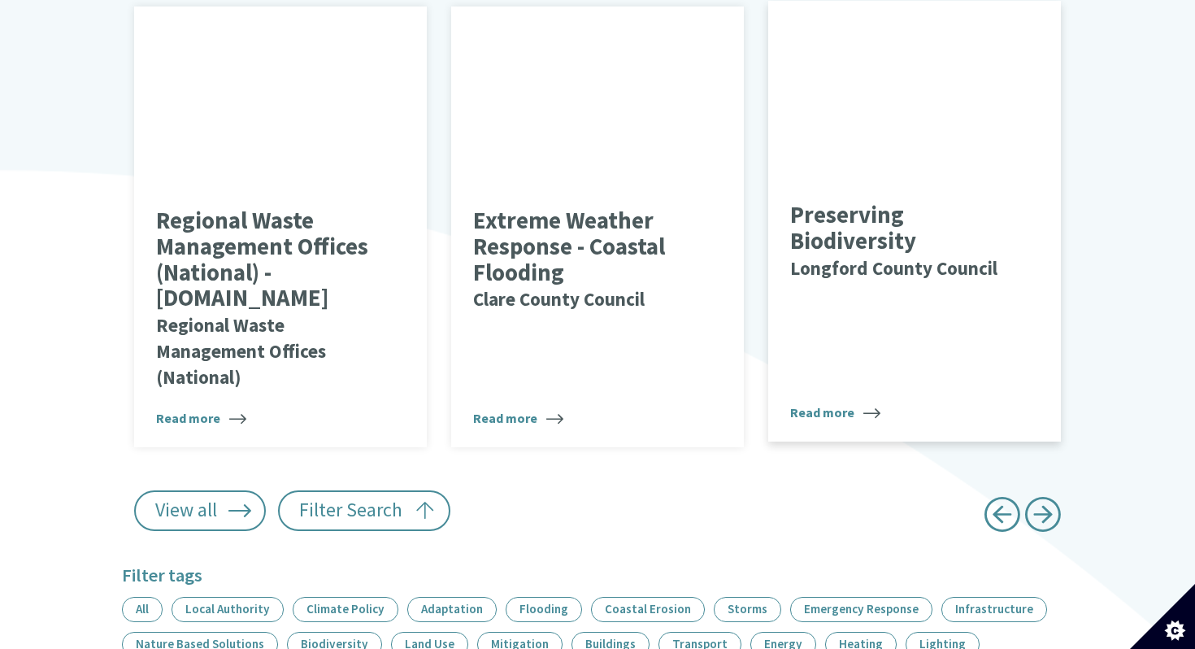
scroll to position [1229, 0]
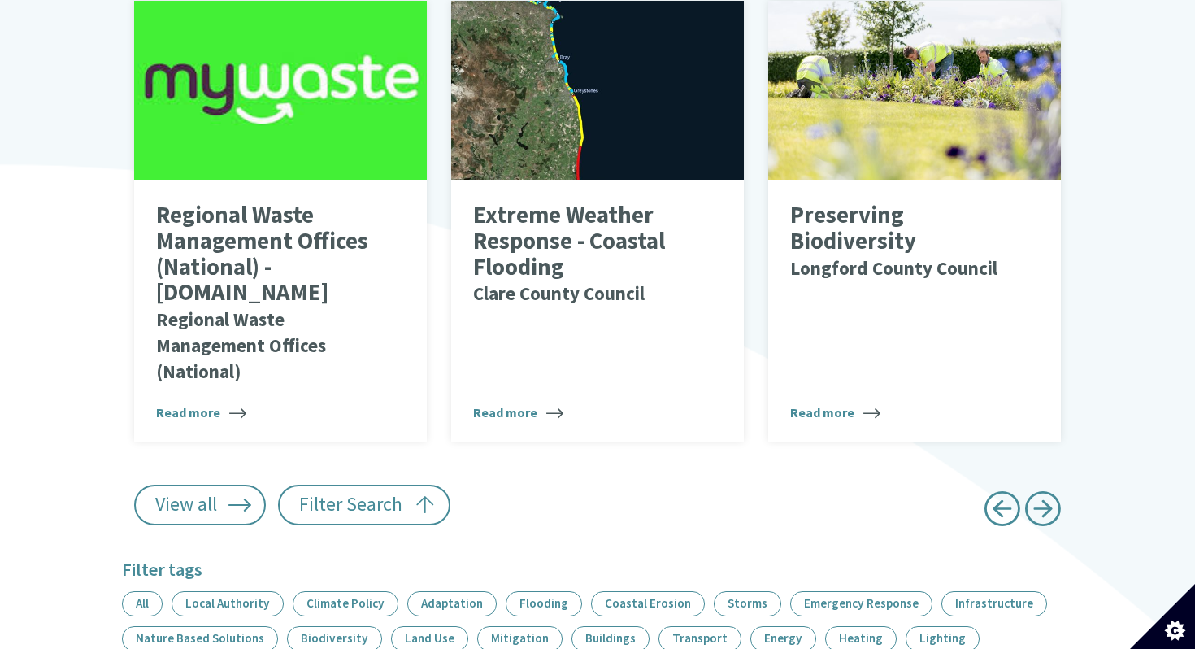
click at [1049, 500] on span "Next page" at bounding box center [1042, 508] width 37 height 37
type input "******"
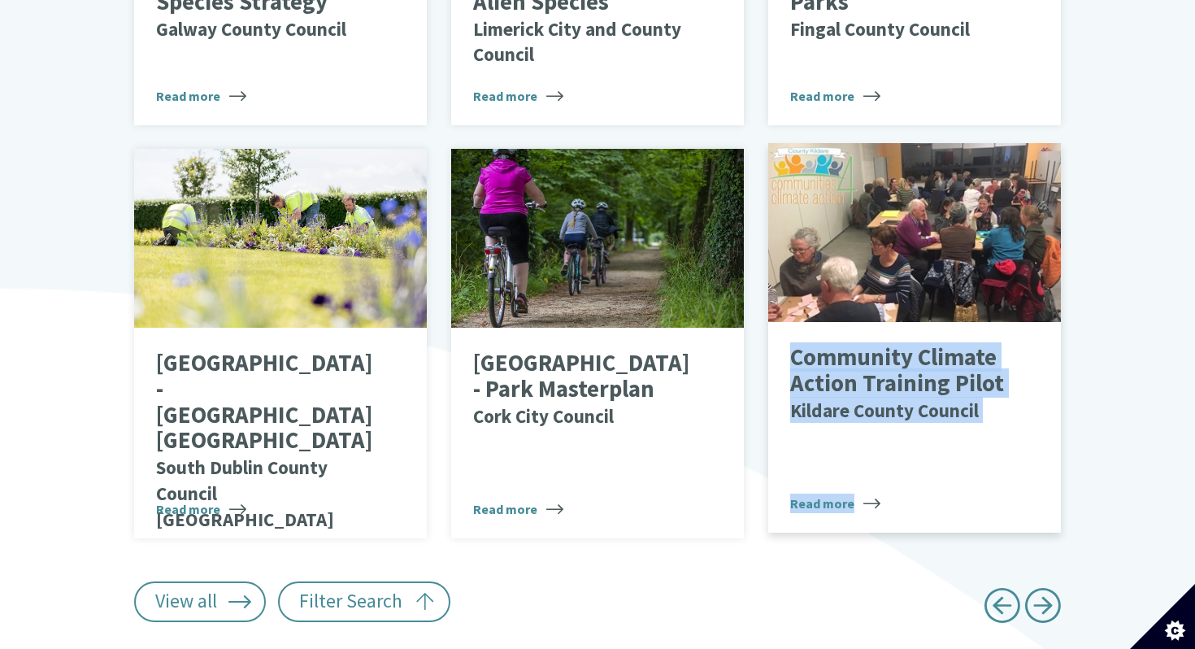
scroll to position [1123, 0]
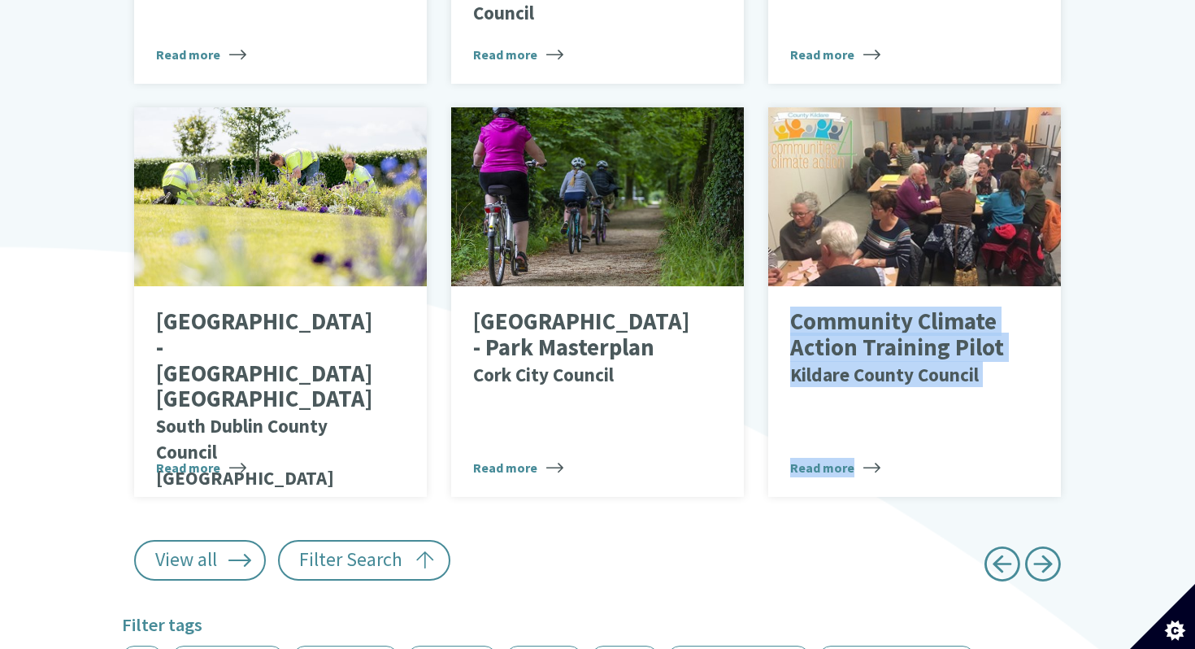
click at [1041, 550] on span "Next page" at bounding box center [1042, 563] width 37 height 37
type input "******"
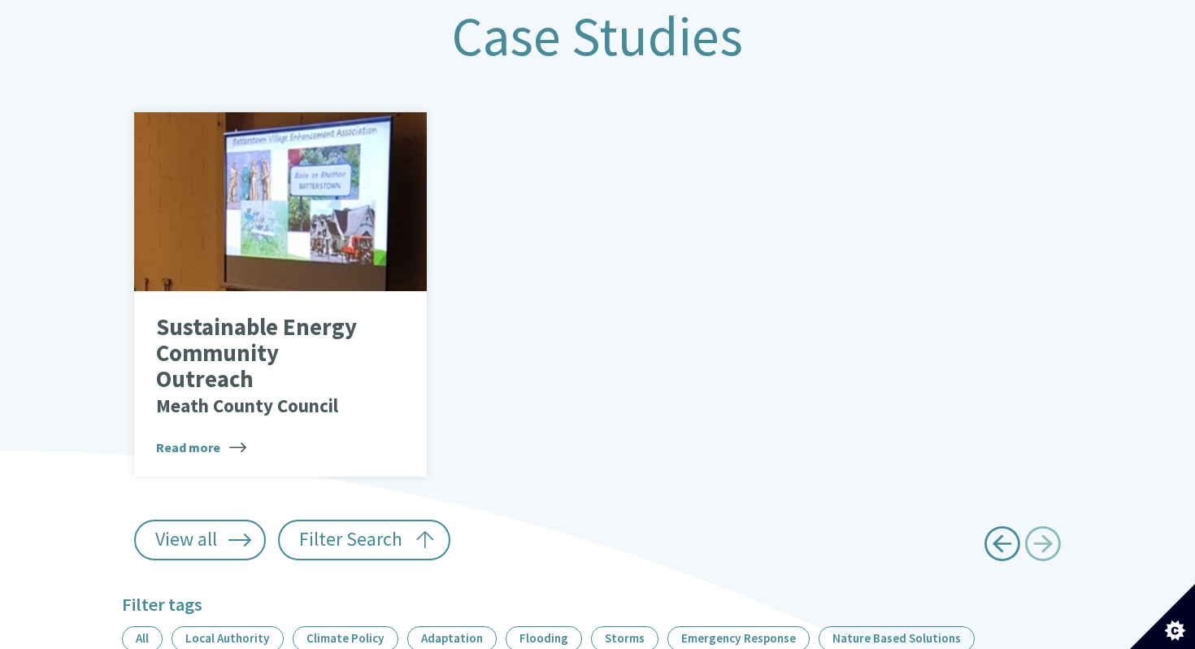
scroll to position [723, 0]
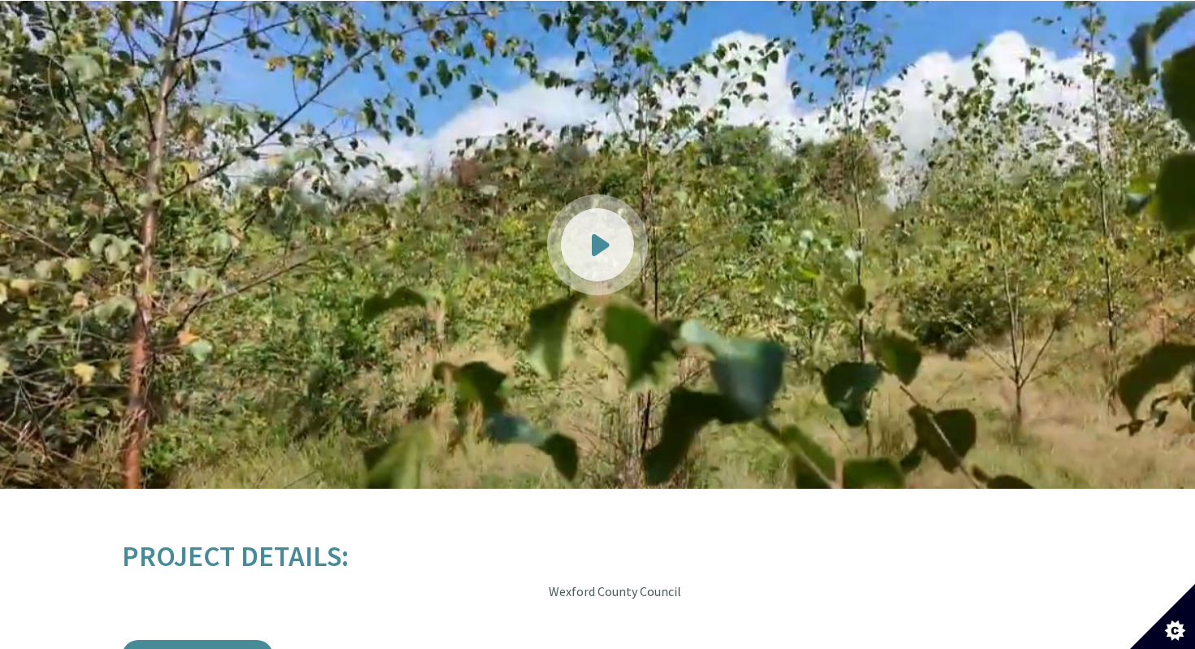
scroll to position [1901, 0]
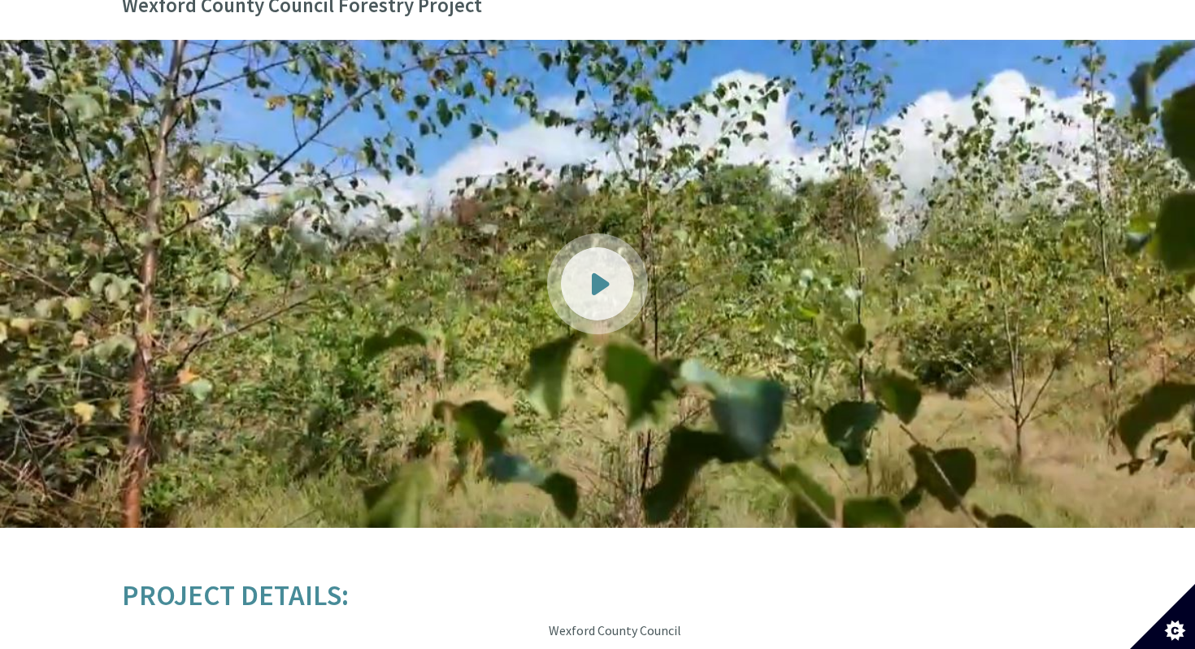
click at [582, 290] on link at bounding box center [597, 284] width 1195 height 488
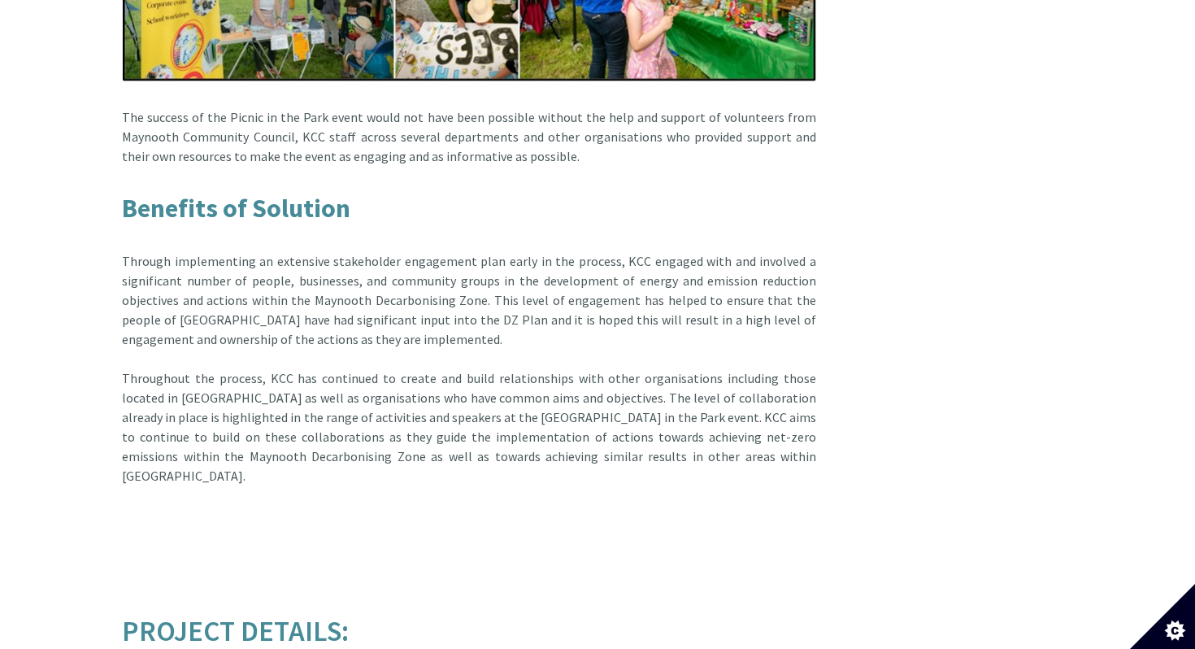
scroll to position [4851, 0]
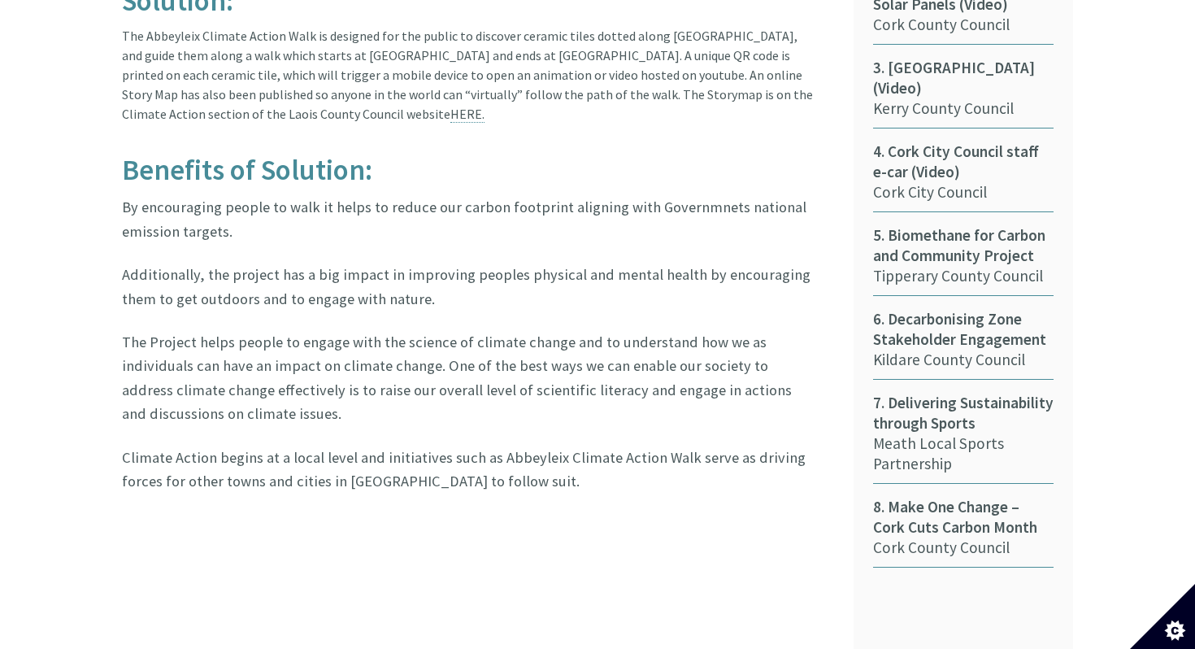
scroll to position [1035, 0]
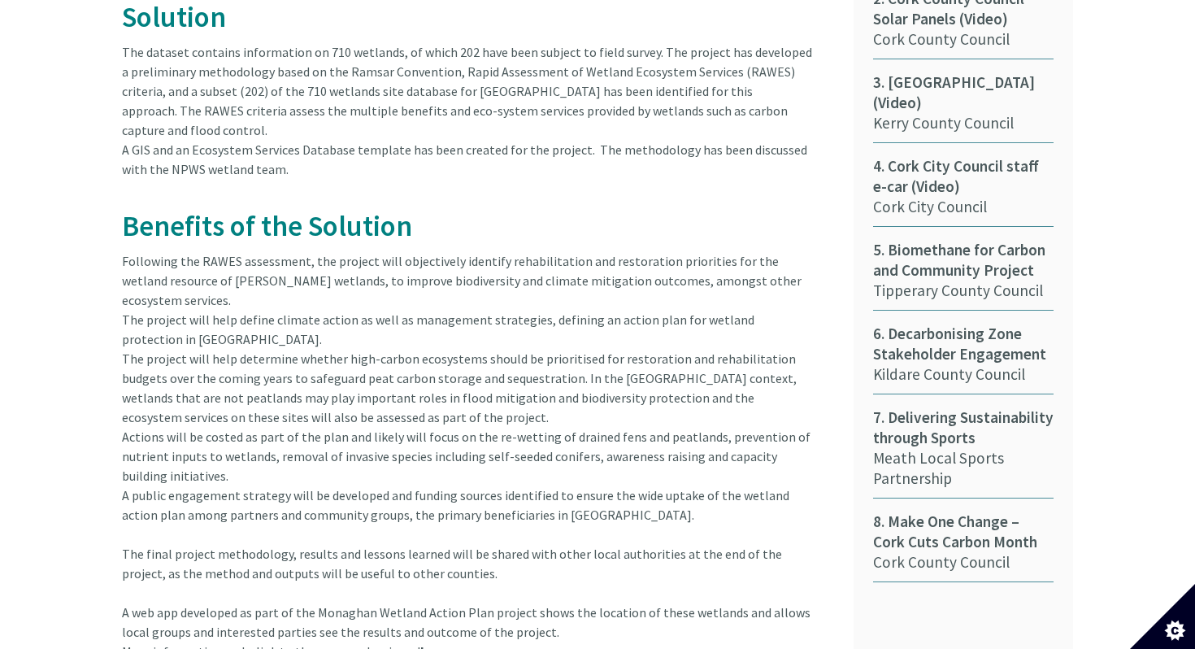
scroll to position [1021, 0]
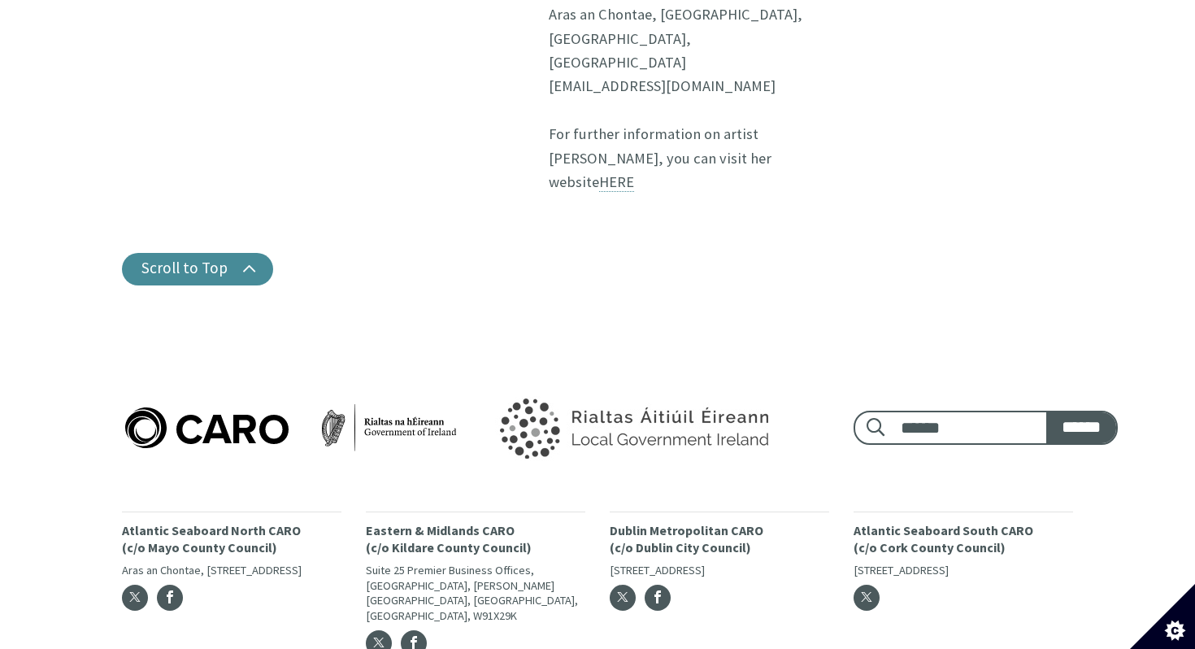
scroll to position [2749, 0]
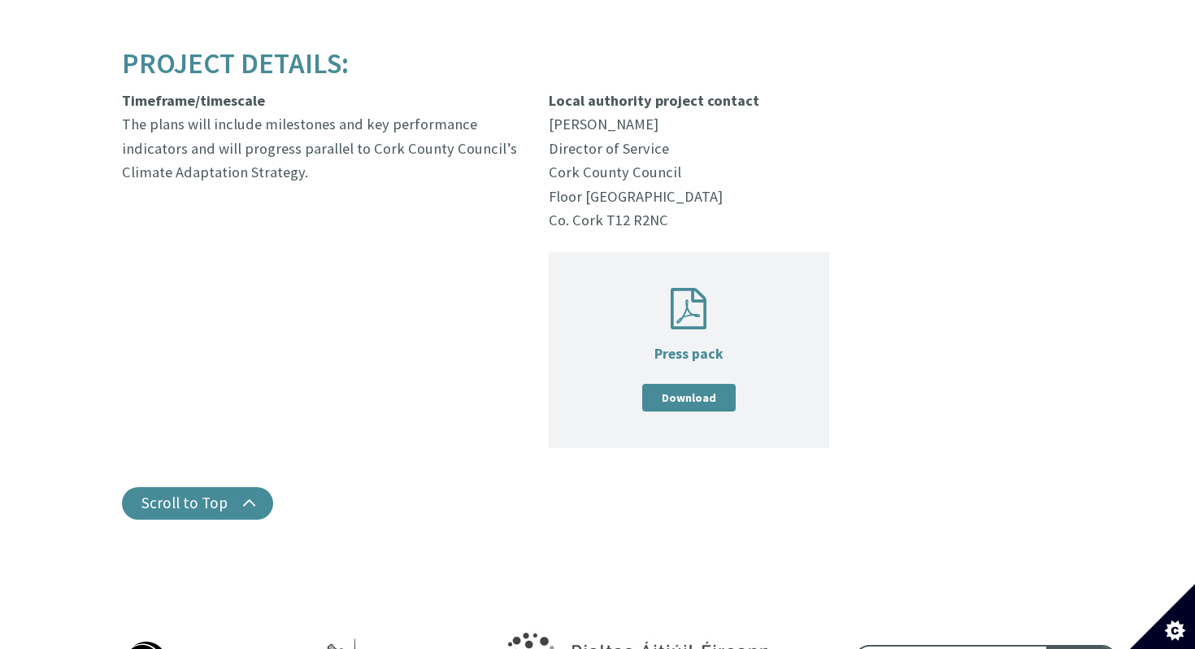
scroll to position [2557, 0]
click at [712, 385] on link "Download" at bounding box center [688, 399] width 93 height 28
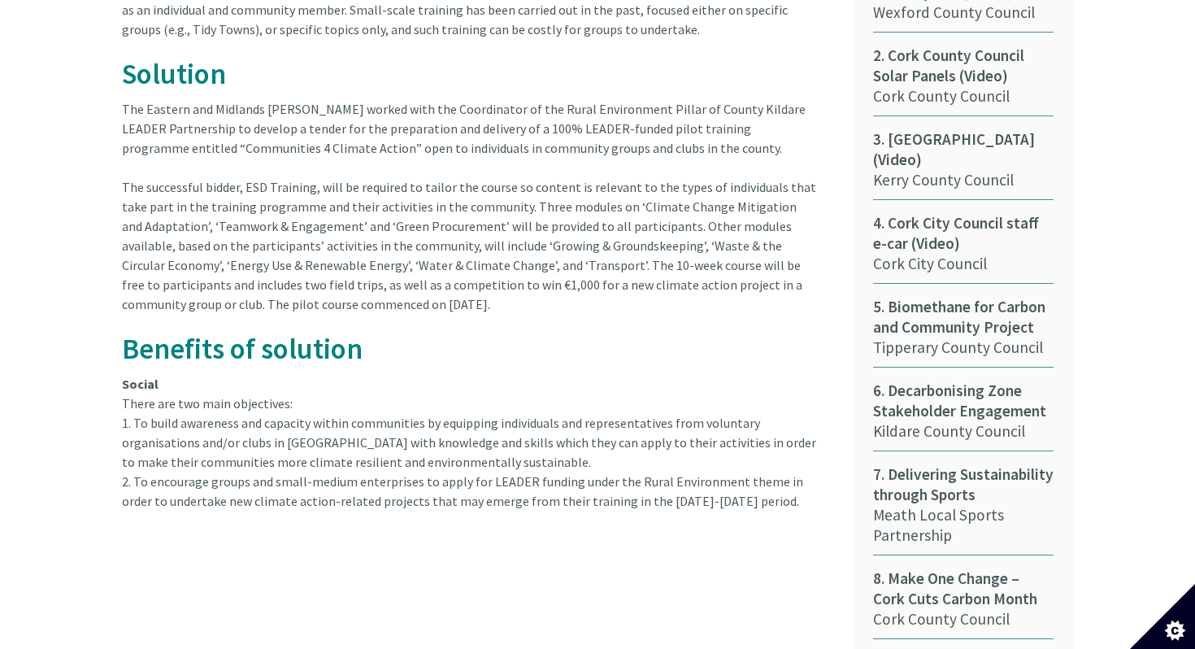
scroll to position [965, 0]
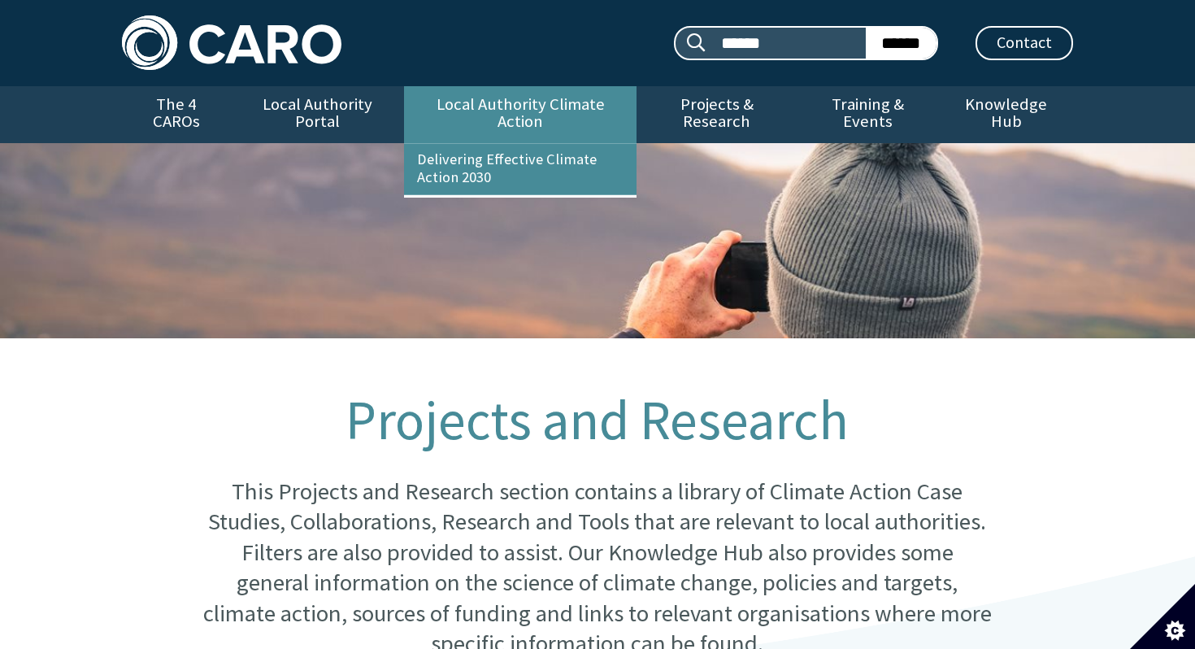
click at [566, 111] on link "Local Authority Climate Action" at bounding box center [520, 114] width 232 height 57
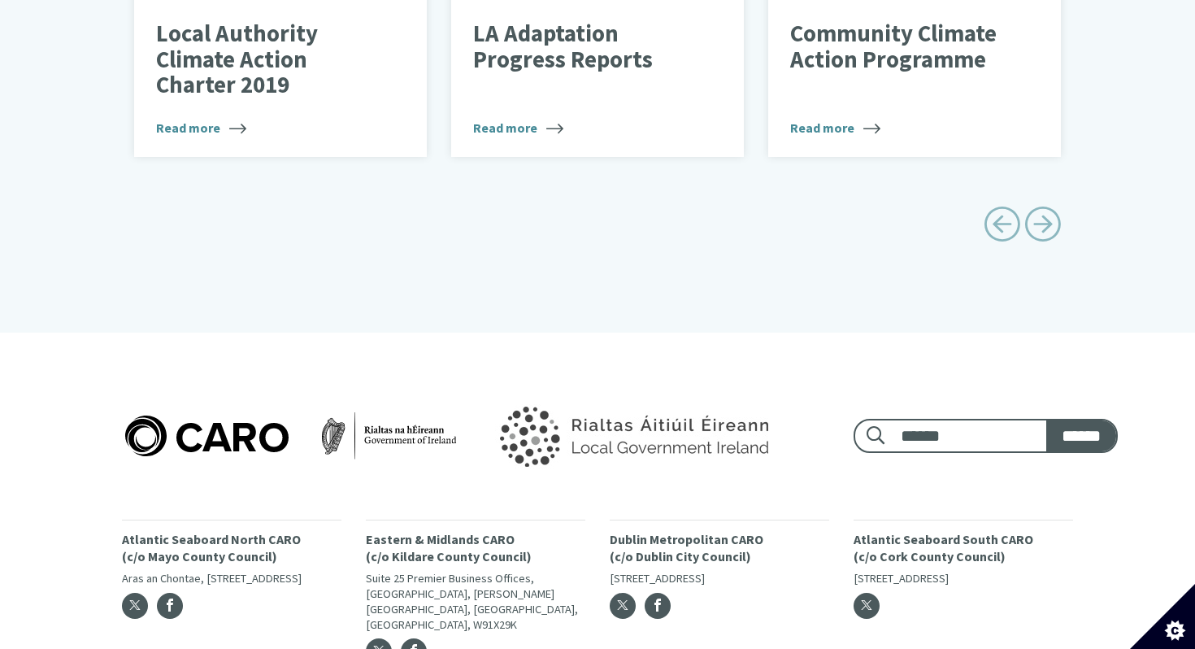
scroll to position [1023, 0]
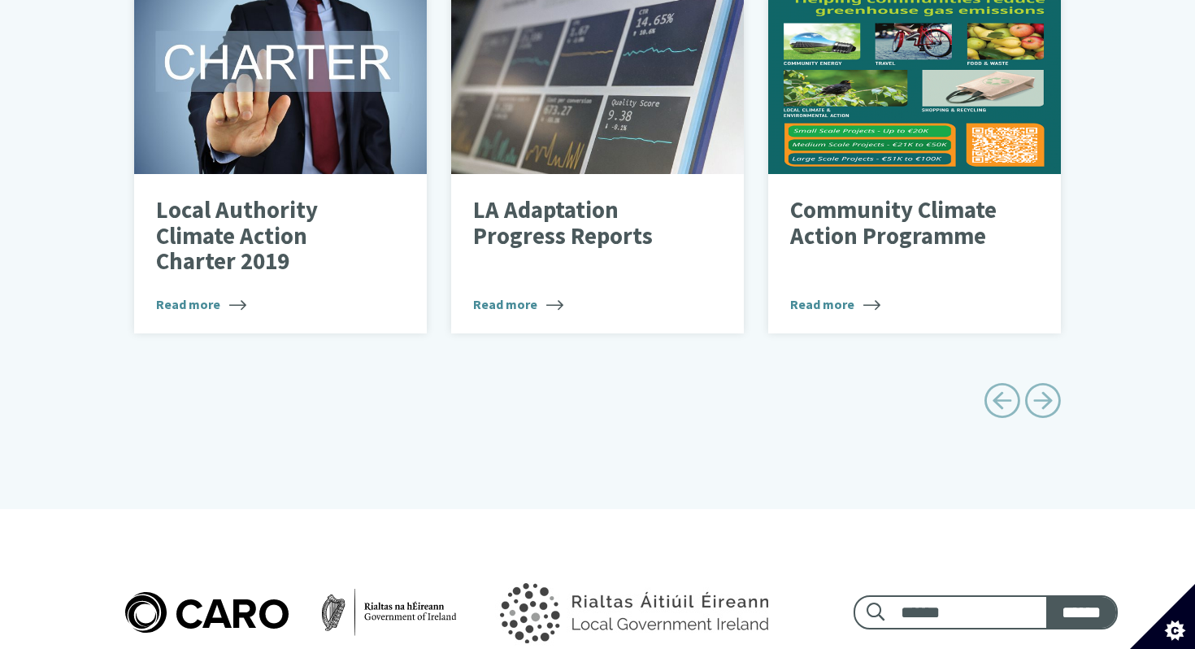
click at [1037, 392] on span "Next page" at bounding box center [1042, 400] width 37 height 37
type input "******"
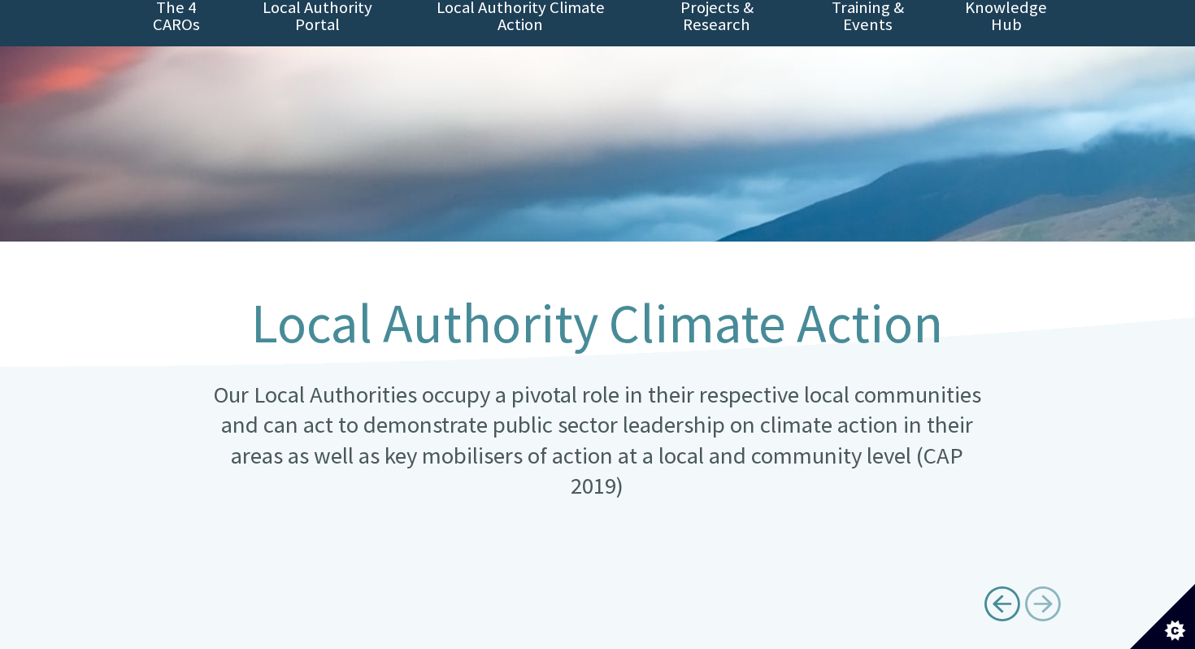
scroll to position [0, 0]
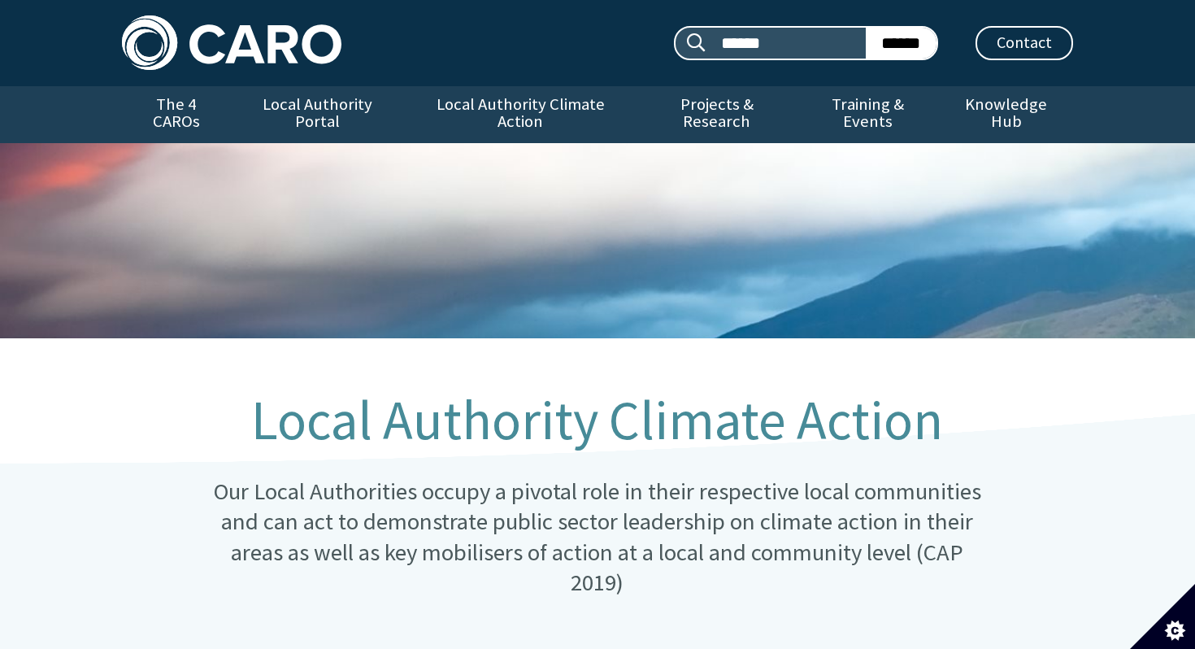
click at [222, 55] on img at bounding box center [231, 42] width 219 height 54
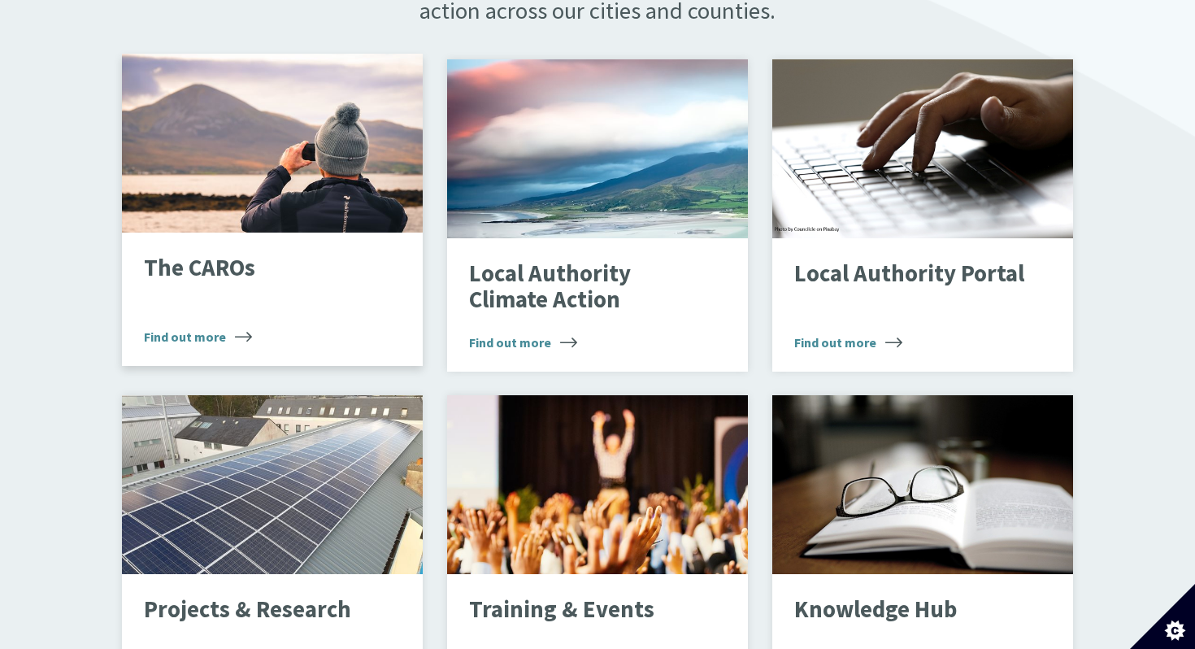
scroll to position [1117, 0]
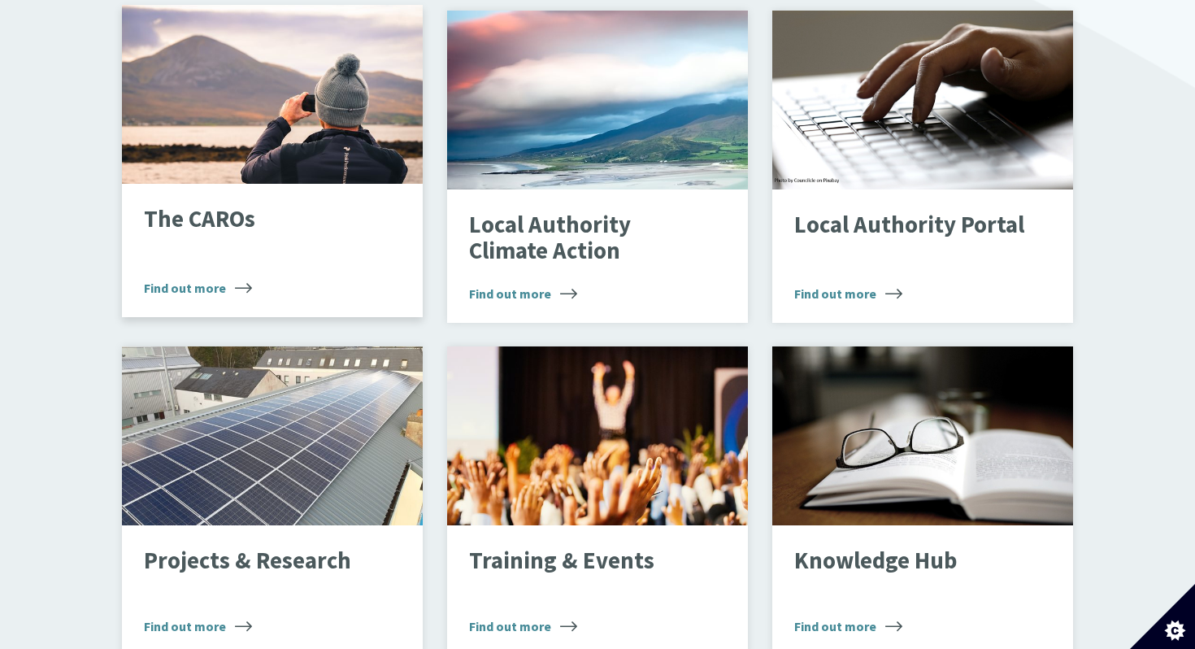
click at [224, 215] on p "The CAROs" at bounding box center [259, 219] width 231 height 26
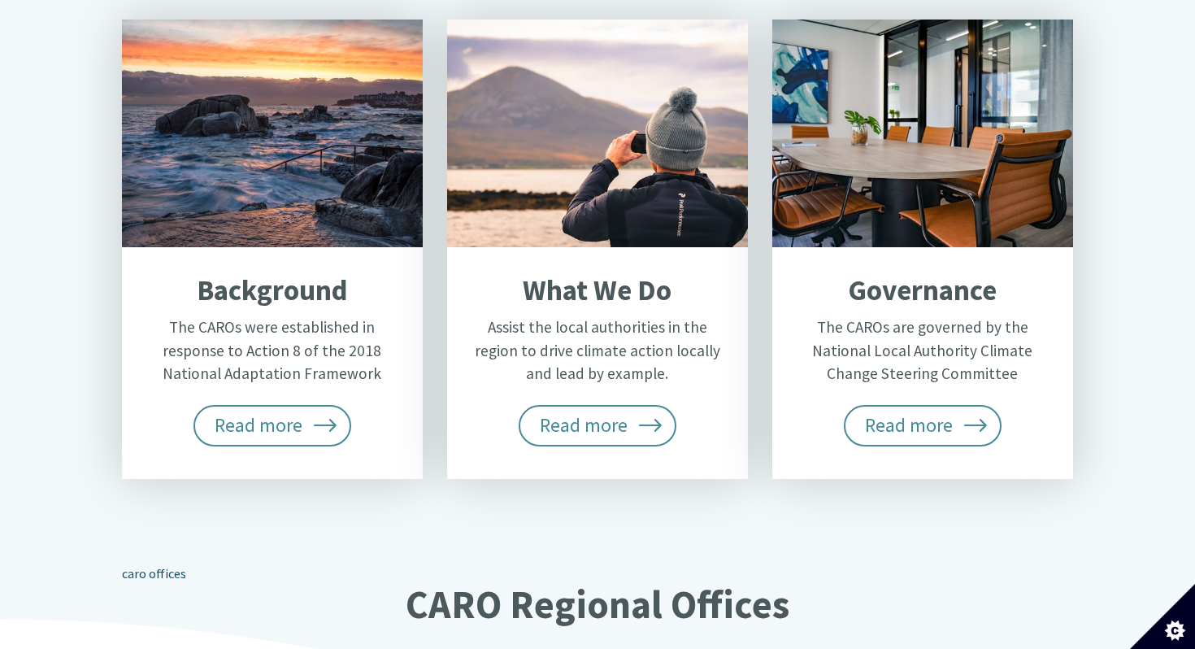
scroll to position [708, 0]
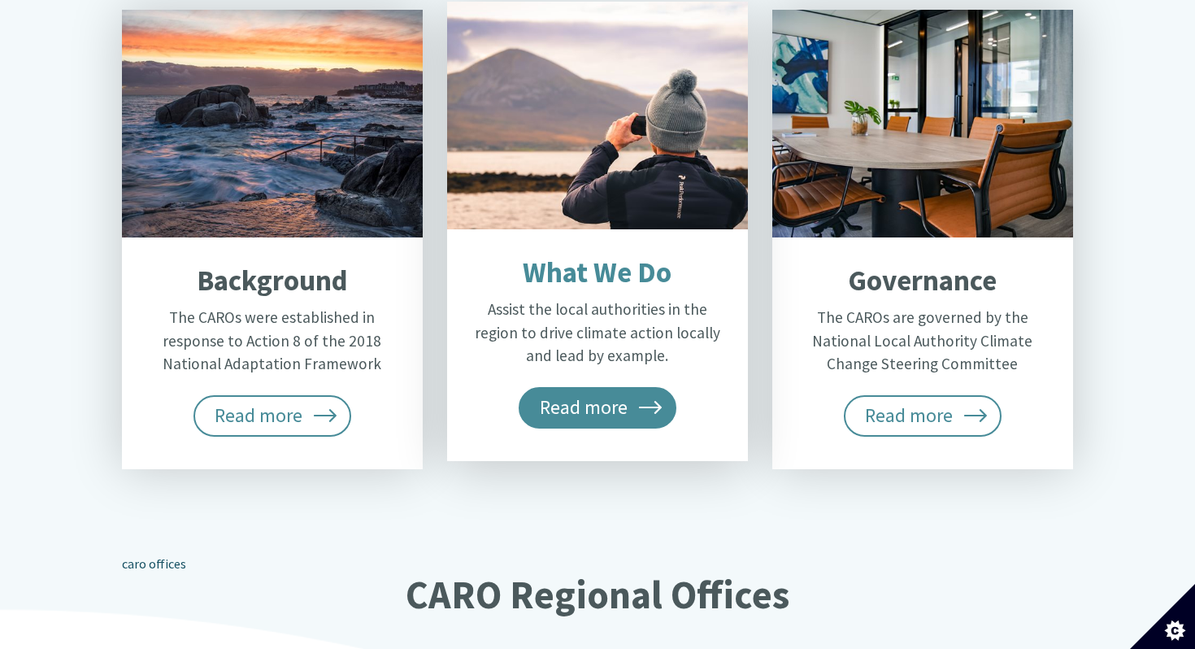
click at [593, 387] on span "Read more" at bounding box center [598, 407] width 158 height 41
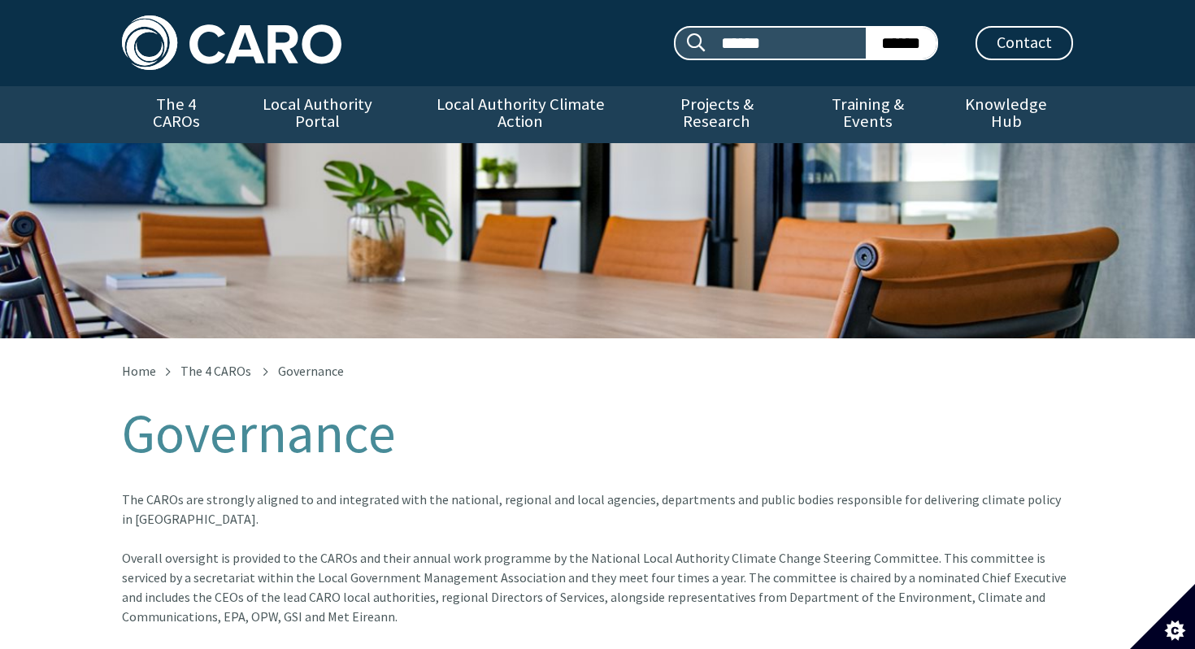
click at [222, 363] on link "The 4 CAROs" at bounding box center [215, 371] width 71 height 16
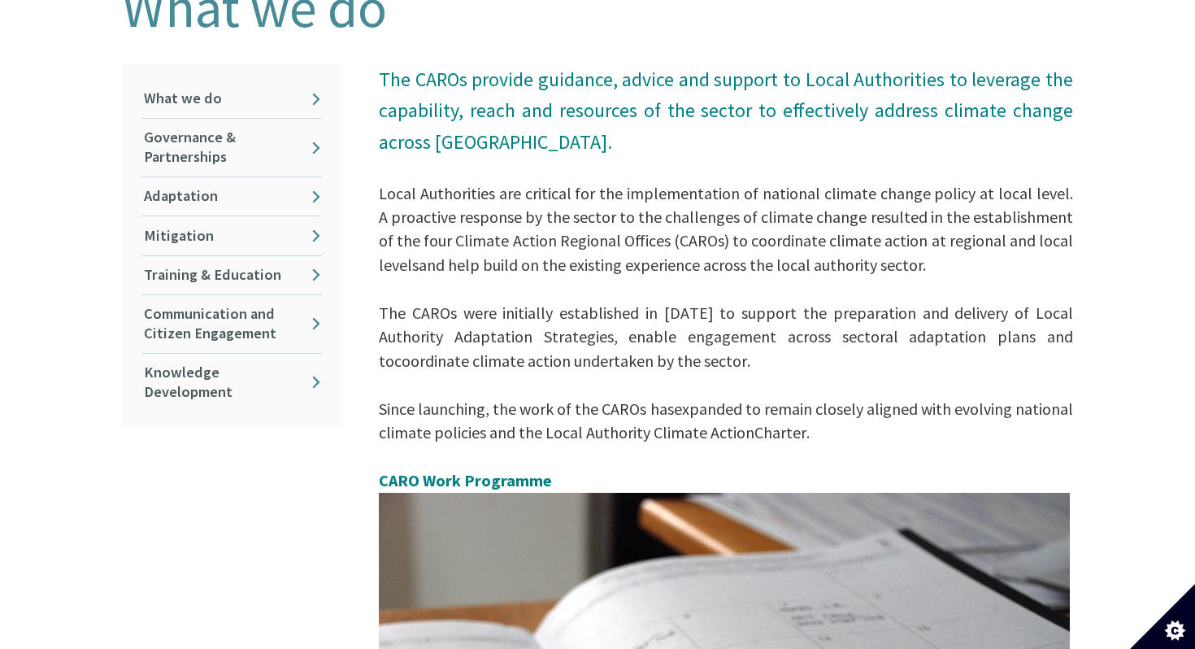
scroll to position [411, 0]
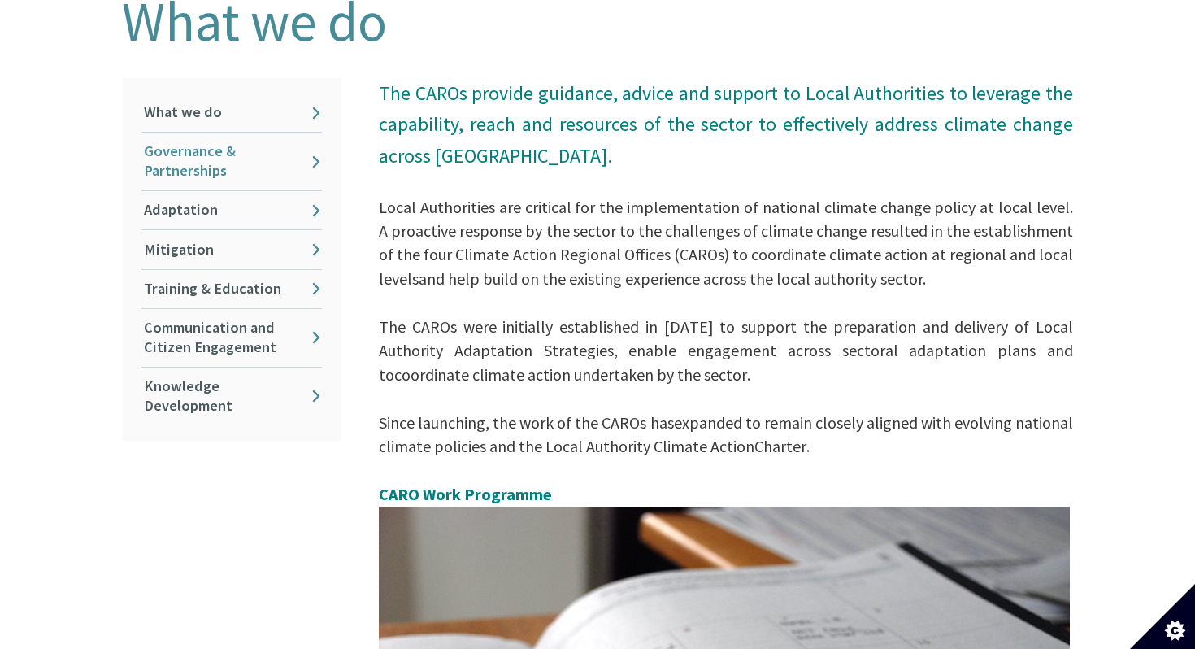
click at [220, 156] on link "Governance & Partnerships" at bounding box center [231, 162] width 180 height 58
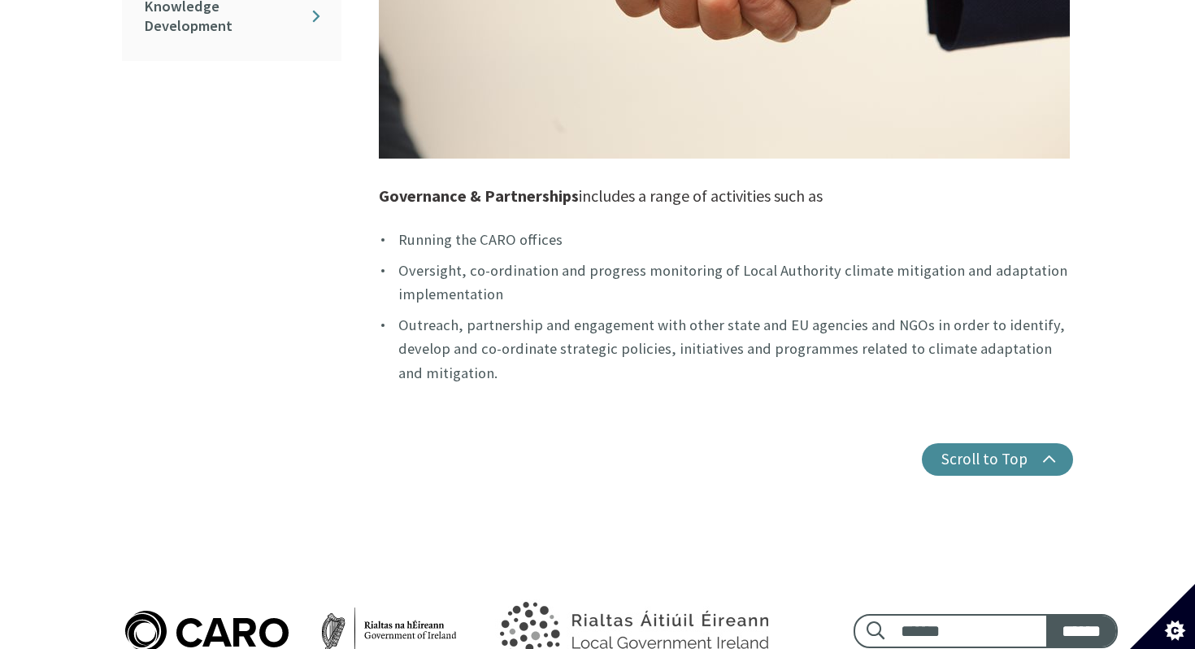
scroll to position [781, 0]
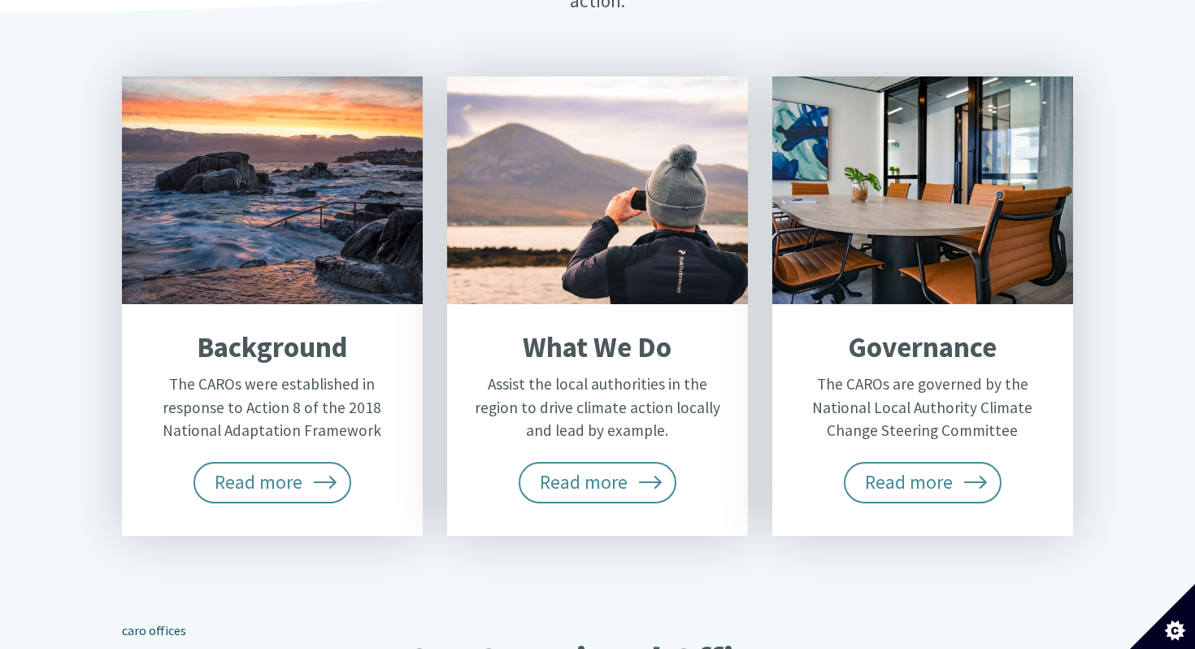
scroll to position [622, 0]
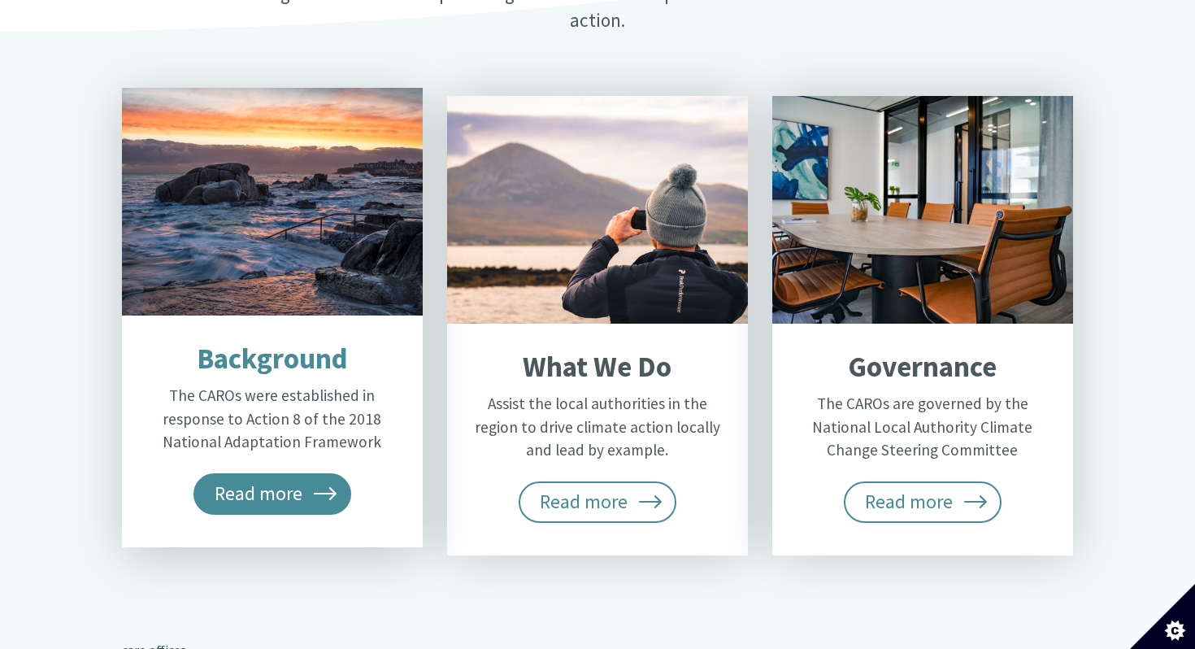
click at [234, 473] on span "Read more" at bounding box center [272, 493] width 158 height 41
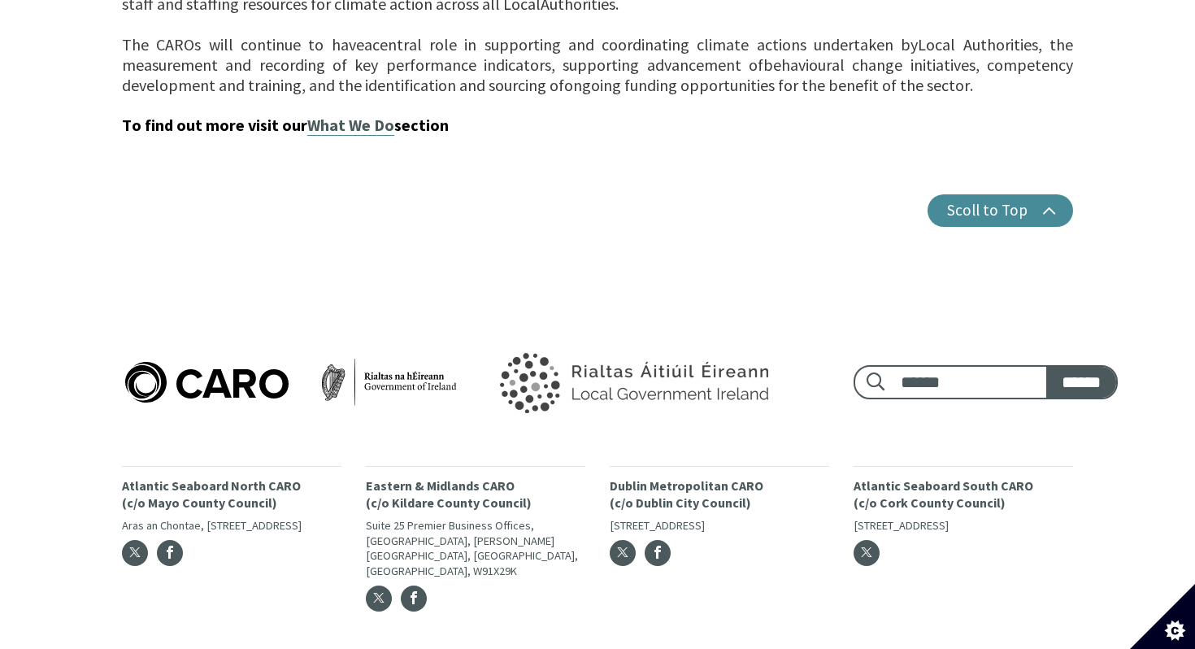
scroll to position [1849, 0]
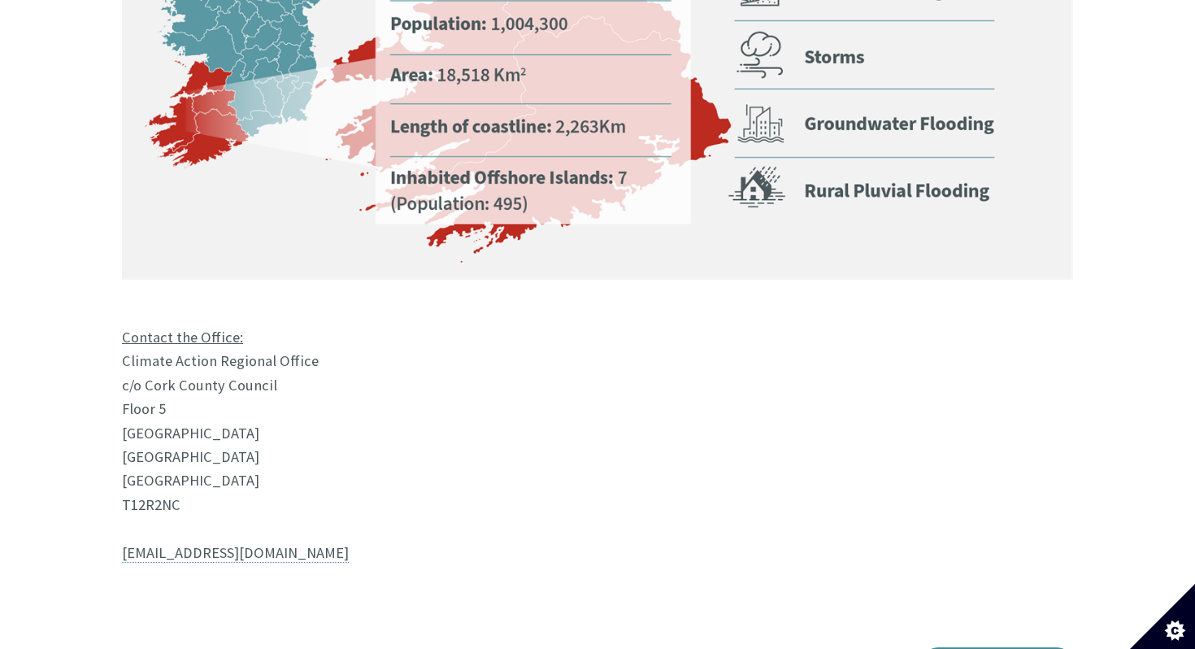
scroll to position [1233, 0]
